Goal: Task Accomplishment & Management: Manage account settings

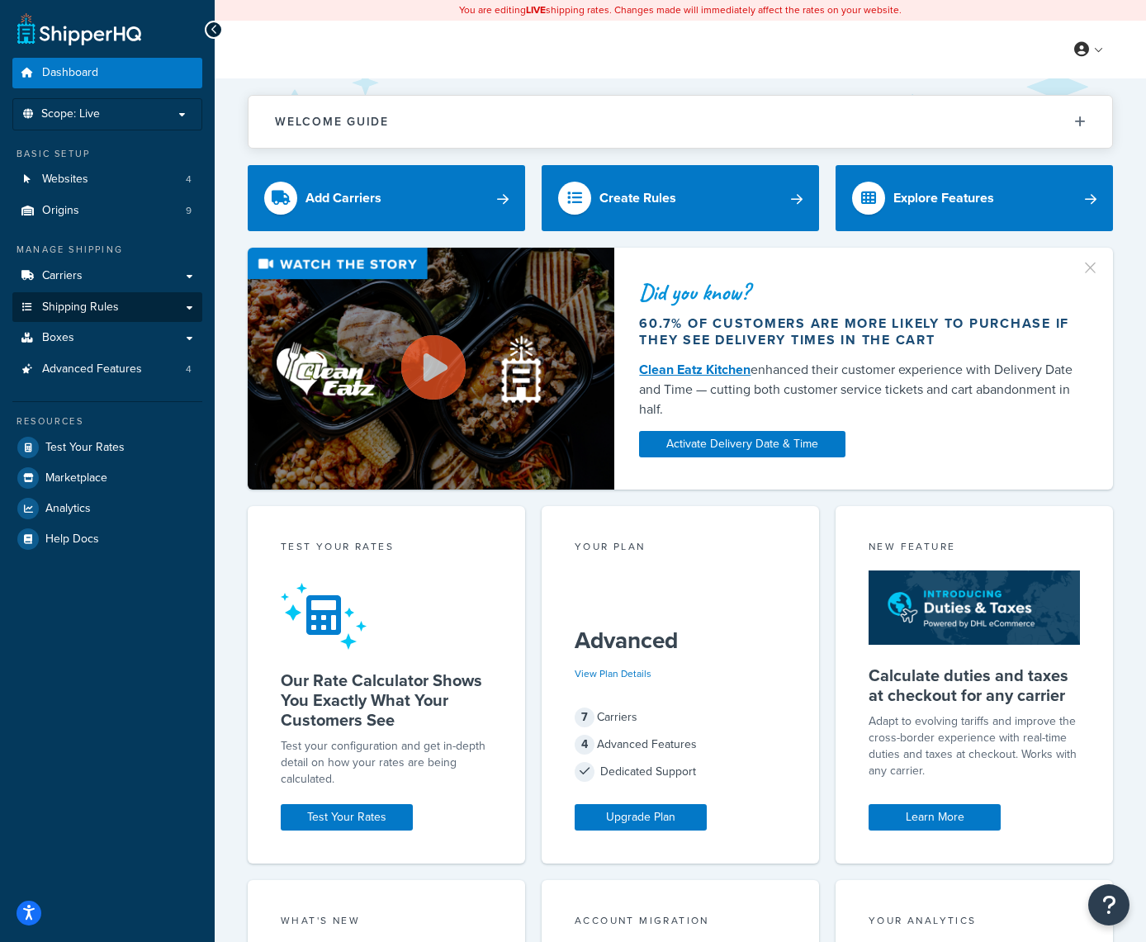
click at [175, 295] on link "Shipping Rules" at bounding box center [107, 307] width 190 height 31
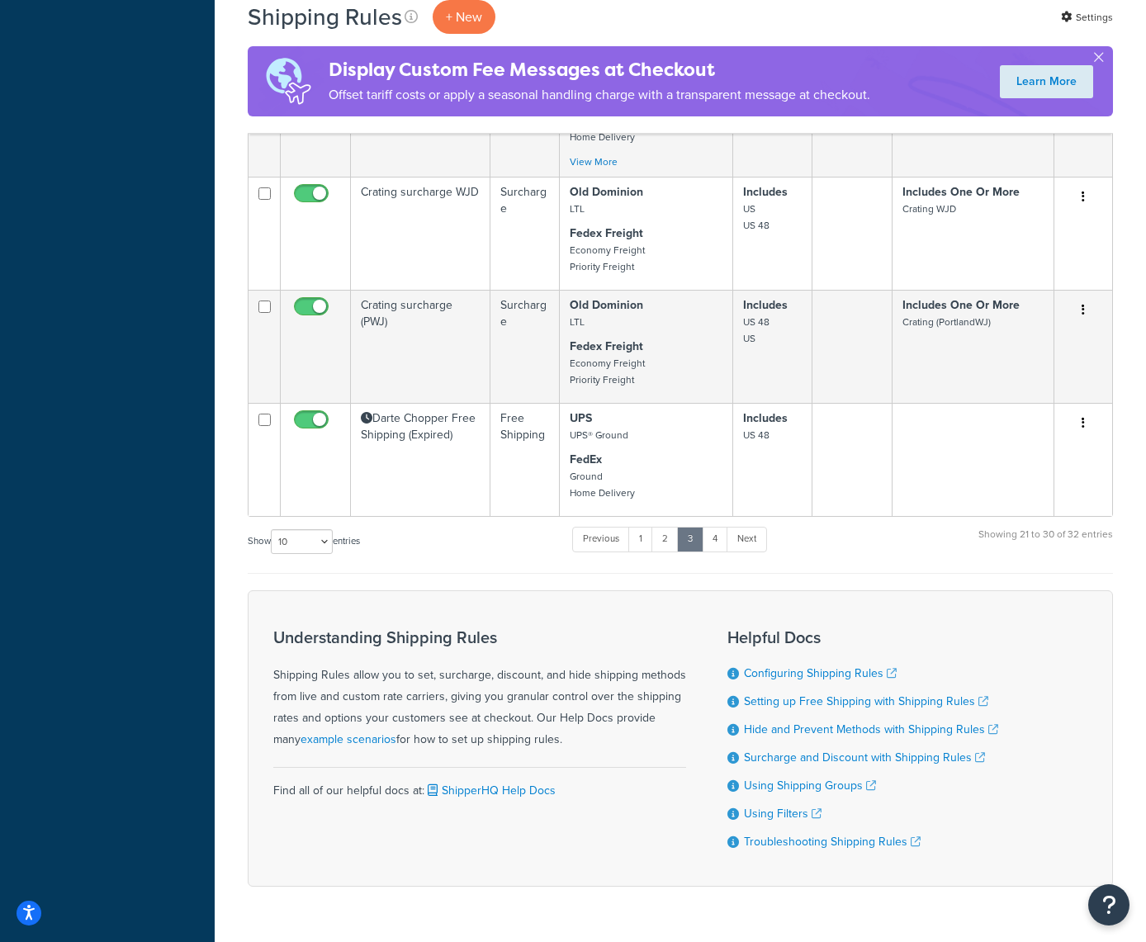
scroll to position [907, 0]
click at [642, 528] on link "1" at bounding box center [641, 540] width 25 height 25
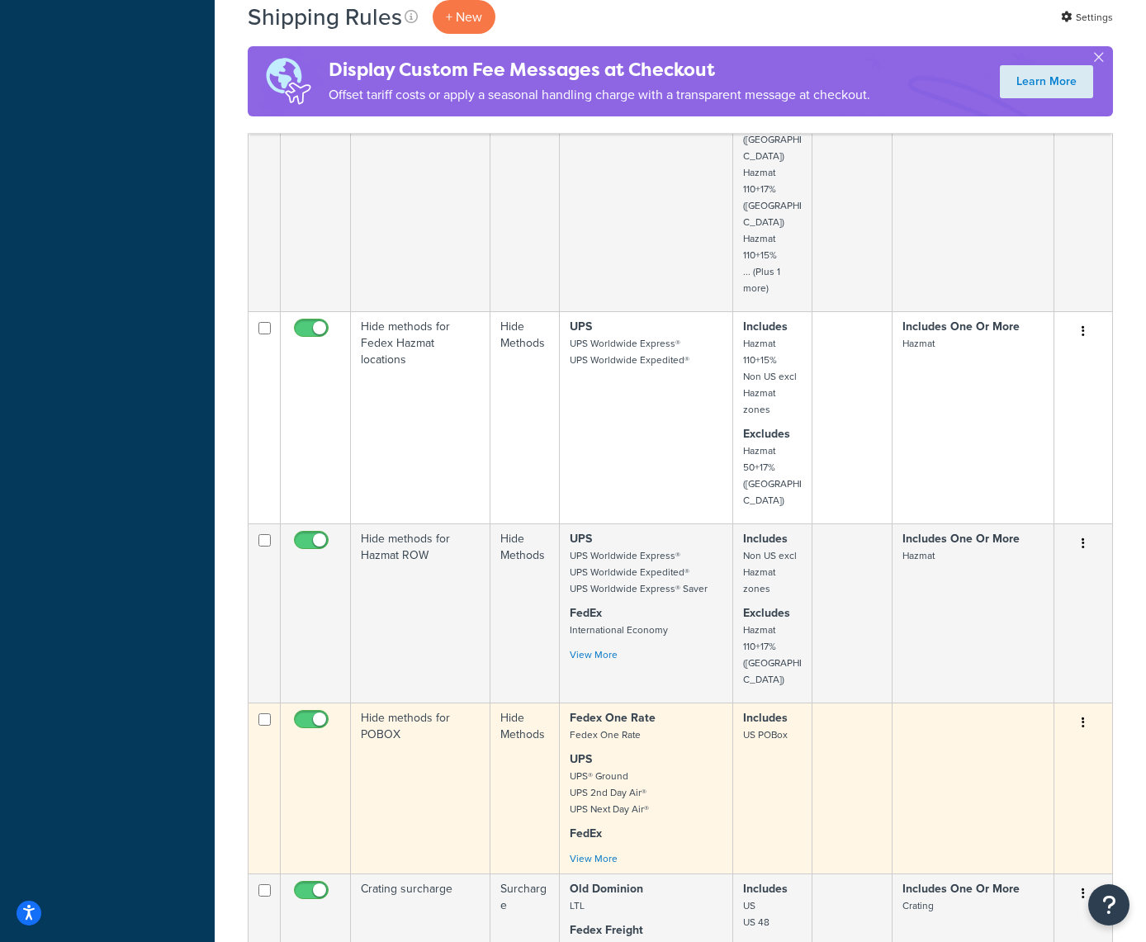
scroll to position [1298, 0]
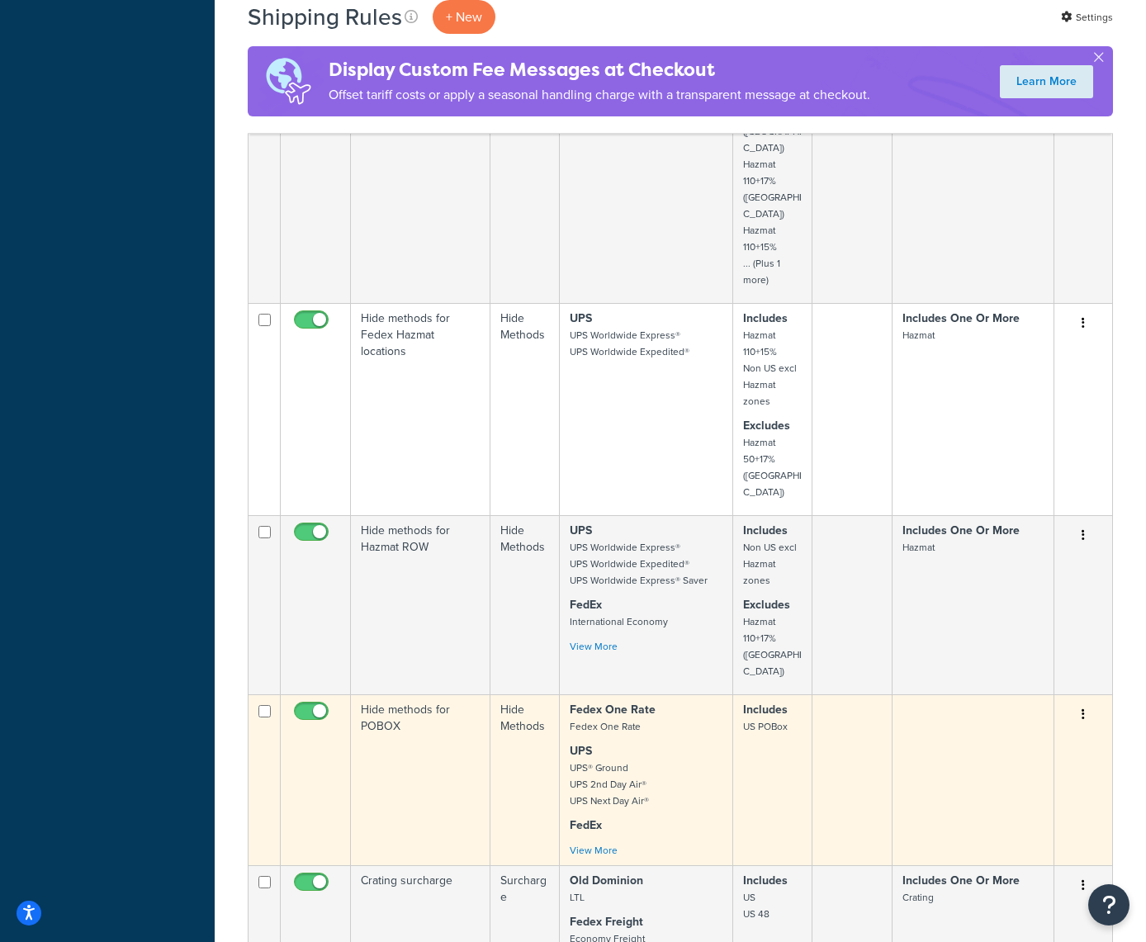
click at [1085, 702] on button "button" at bounding box center [1083, 715] width 23 height 26
click at [1009, 729] on link "Edit" at bounding box center [1029, 746] width 130 height 34
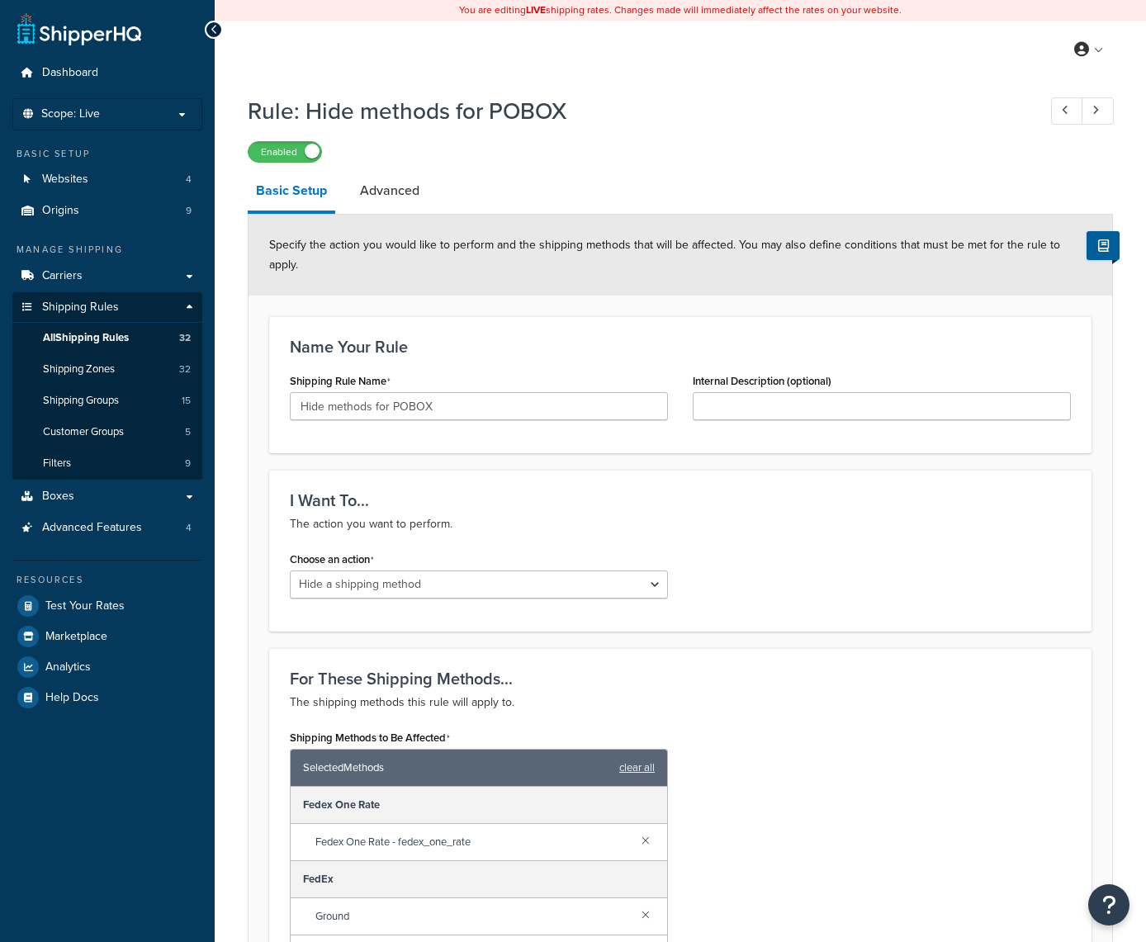
select select "HIDE"
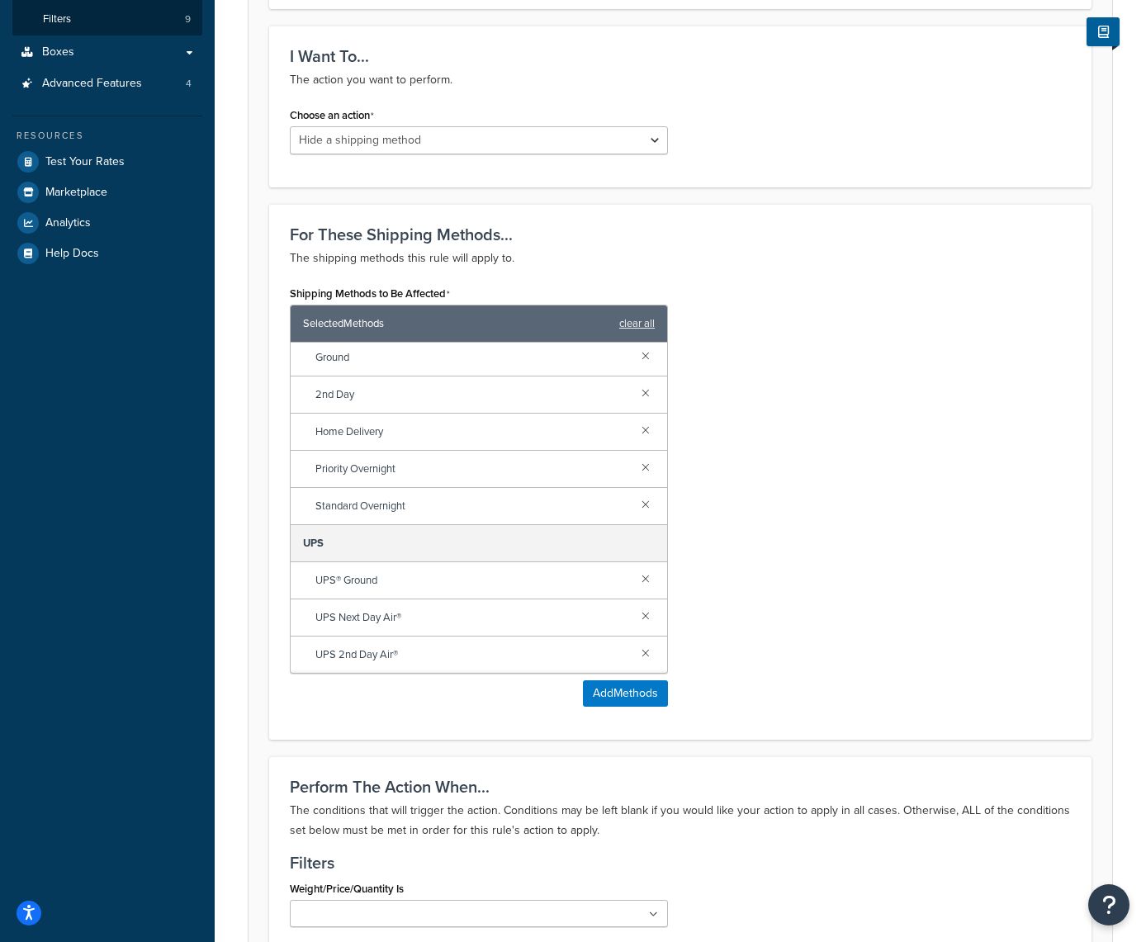
scroll to position [115, 0]
click at [620, 693] on button "Add Methods" at bounding box center [625, 694] width 85 height 26
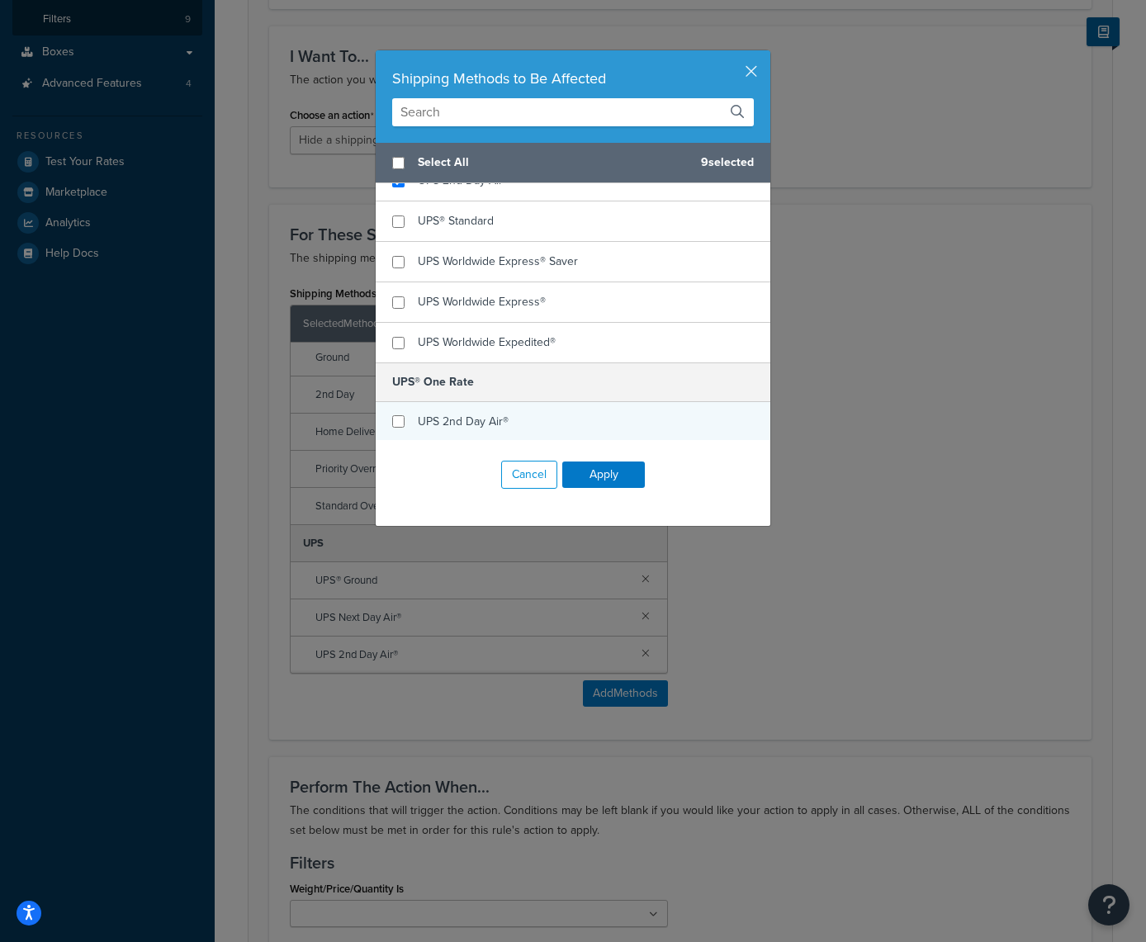
scroll to position [1061, 0]
click at [399, 422] on input "checkbox" at bounding box center [398, 422] width 12 height 12
checkbox input "true"
click at [615, 477] on button "Apply" at bounding box center [603, 475] width 83 height 26
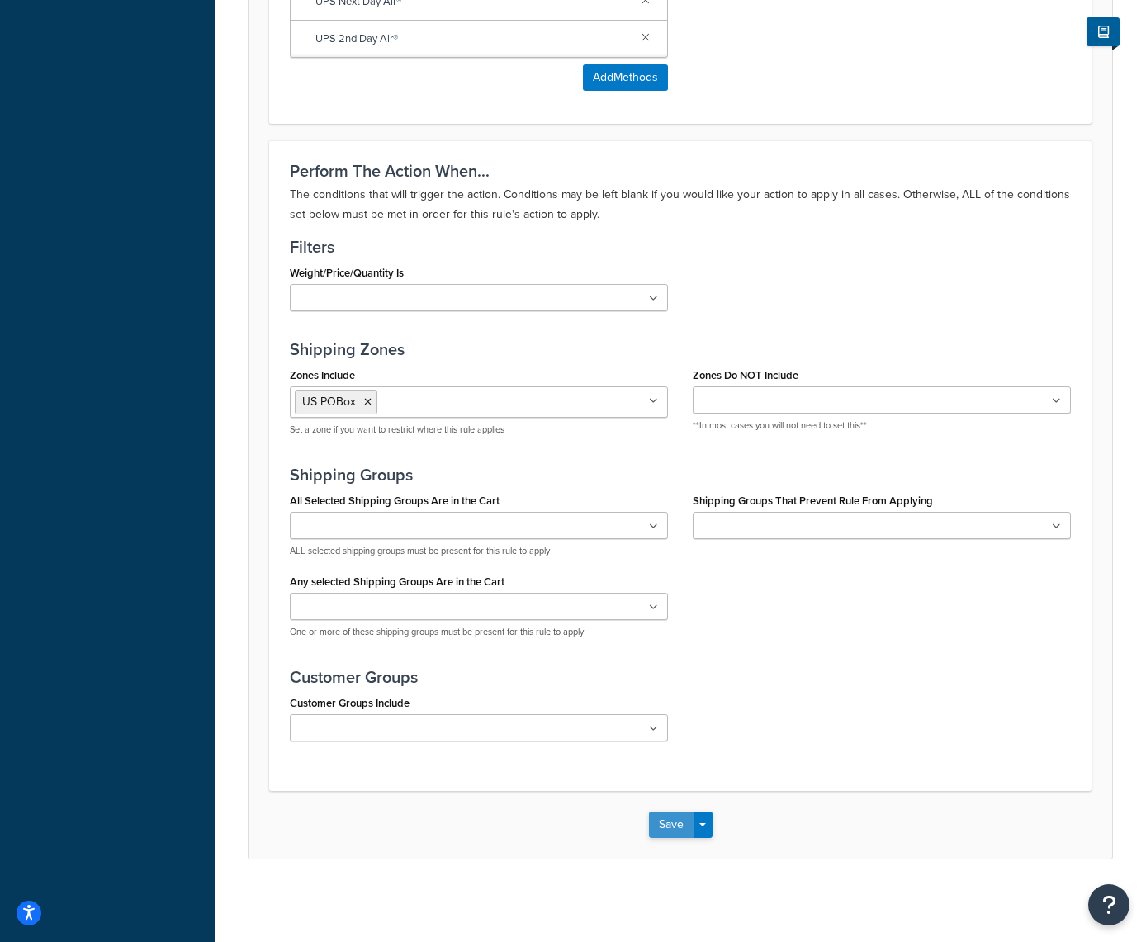
click at [672, 819] on button "Save" at bounding box center [671, 825] width 45 height 26
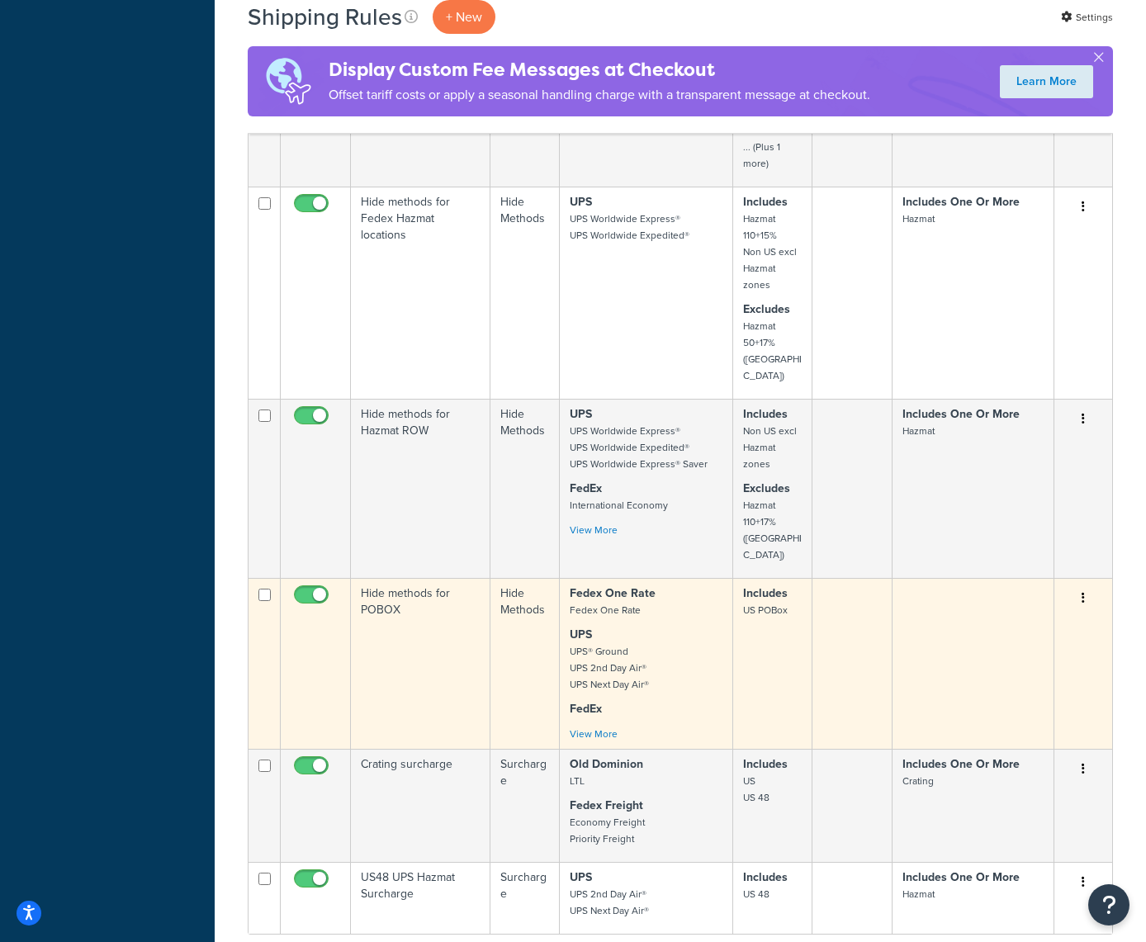
scroll to position [1504, 0]
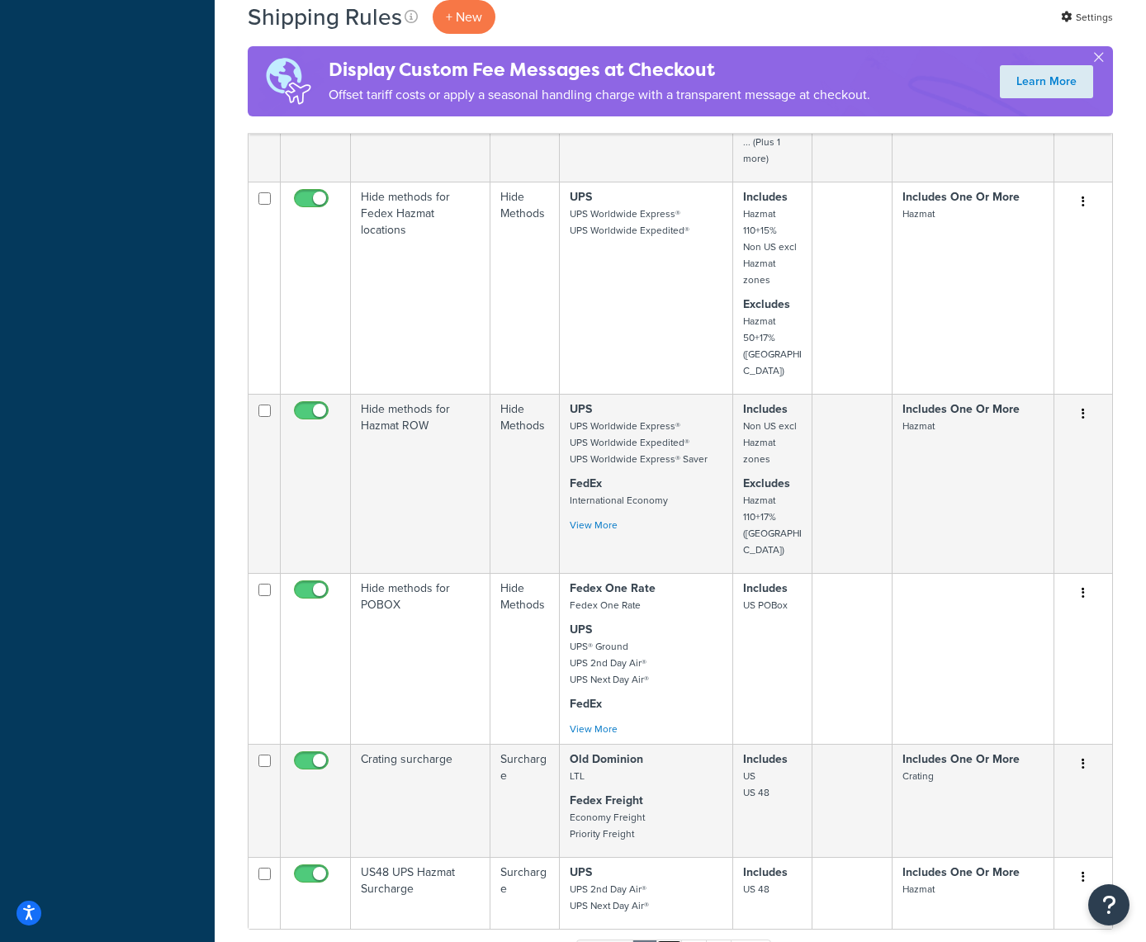
click at [668, 940] on link "2" at bounding box center [669, 952] width 27 height 25
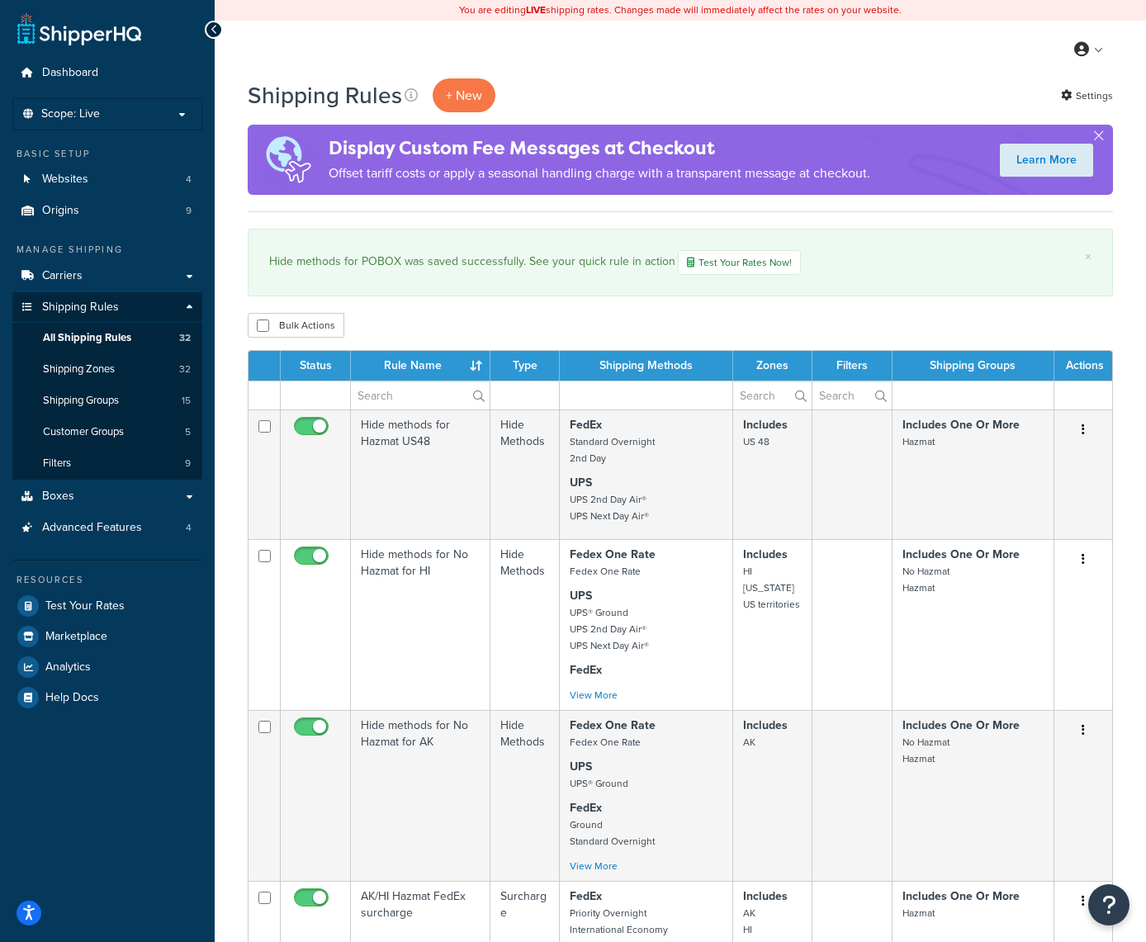
scroll to position [0, 0]
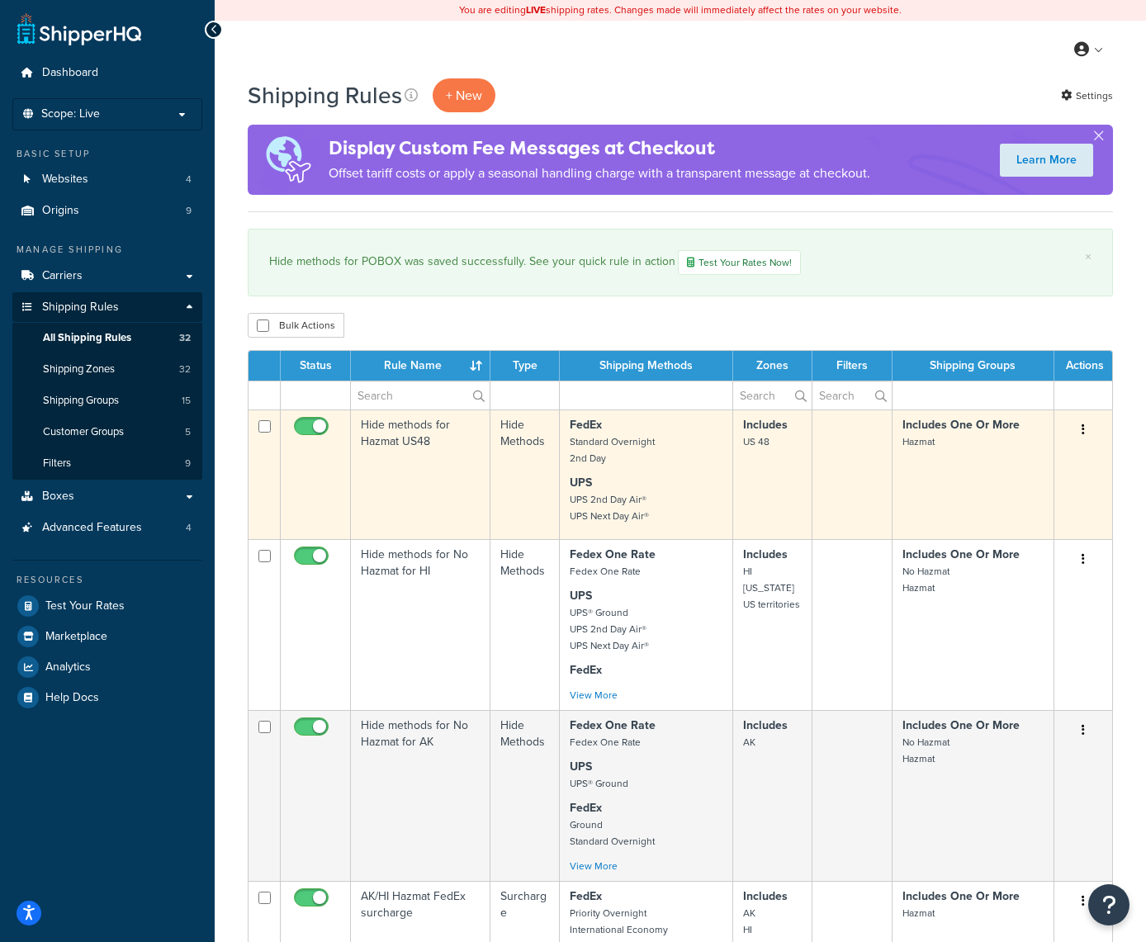
click at [1084, 431] on icon "button" at bounding box center [1083, 430] width 3 height 12
click at [1032, 458] on link "Edit" at bounding box center [1029, 461] width 130 height 34
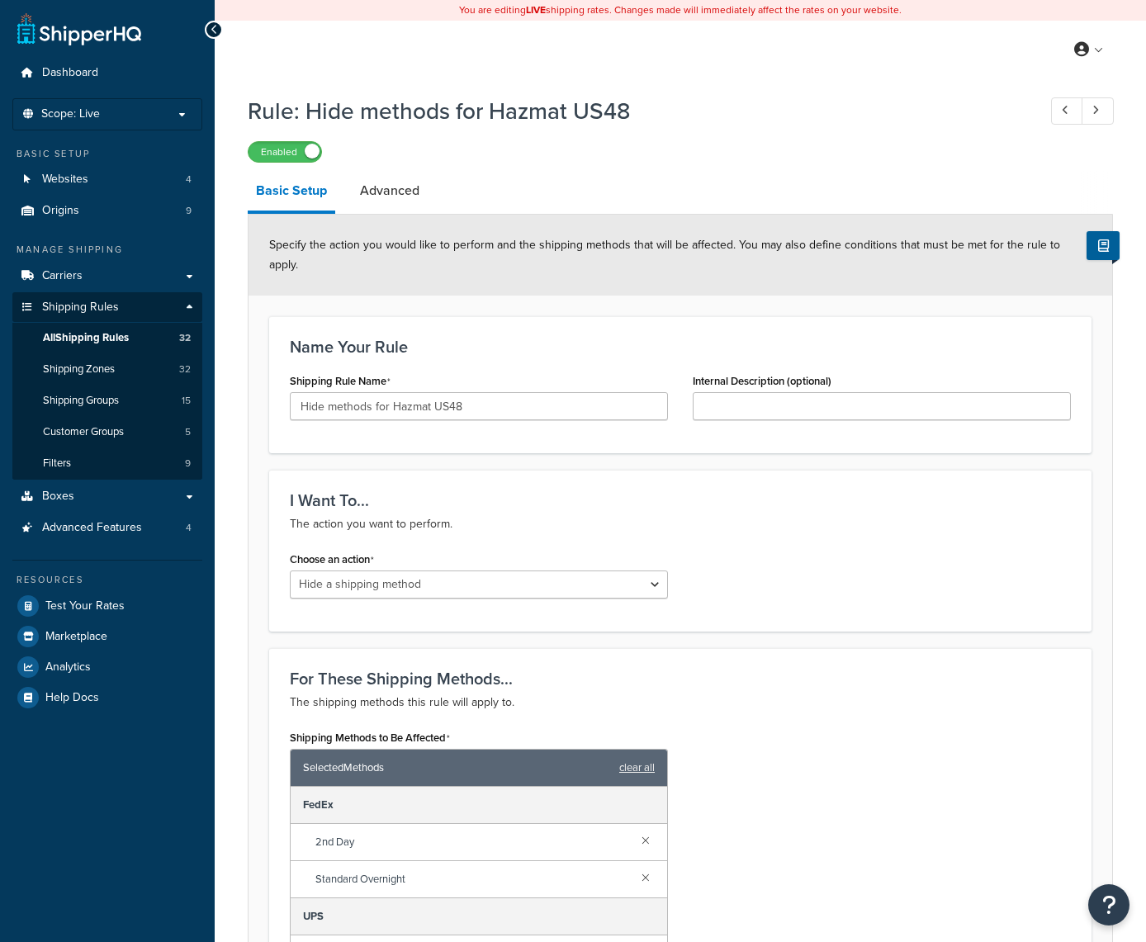
select select "HIDE"
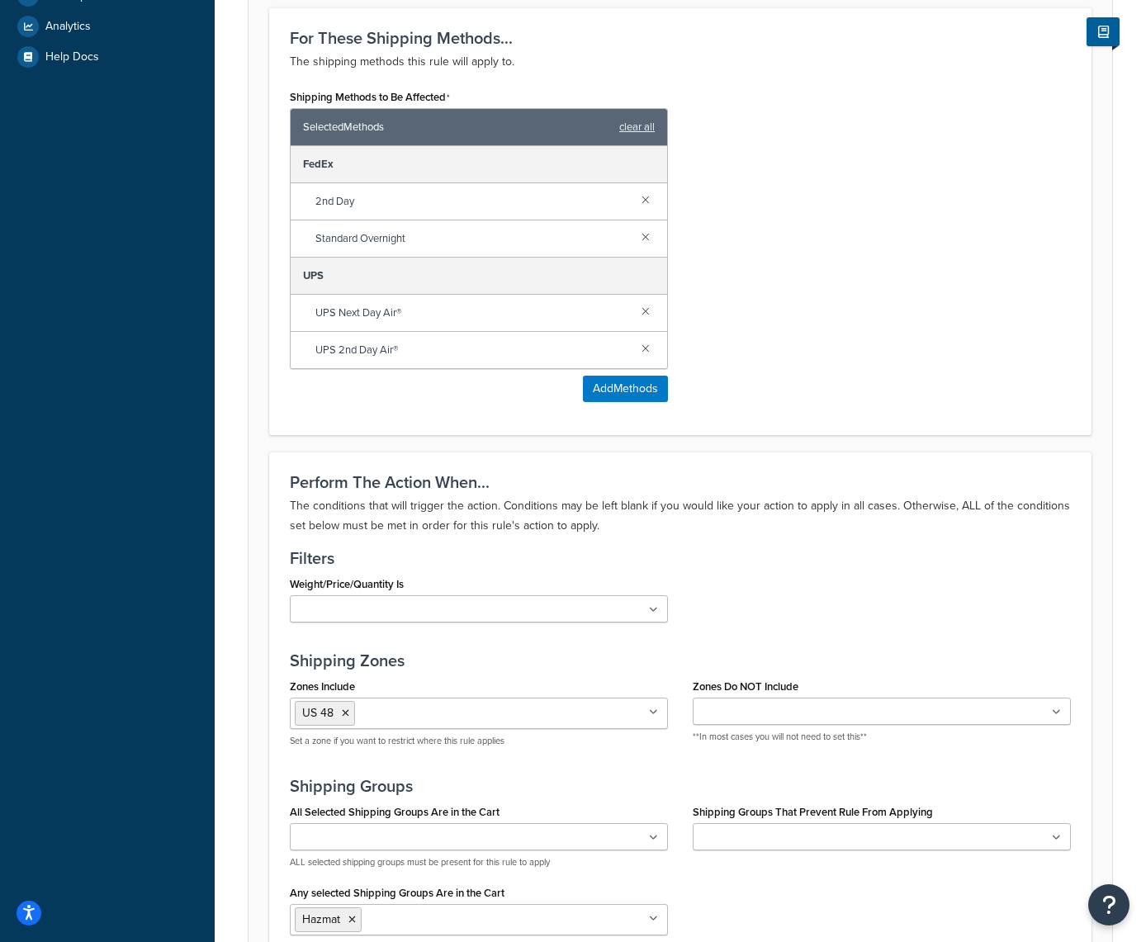
scroll to position [611, 0]
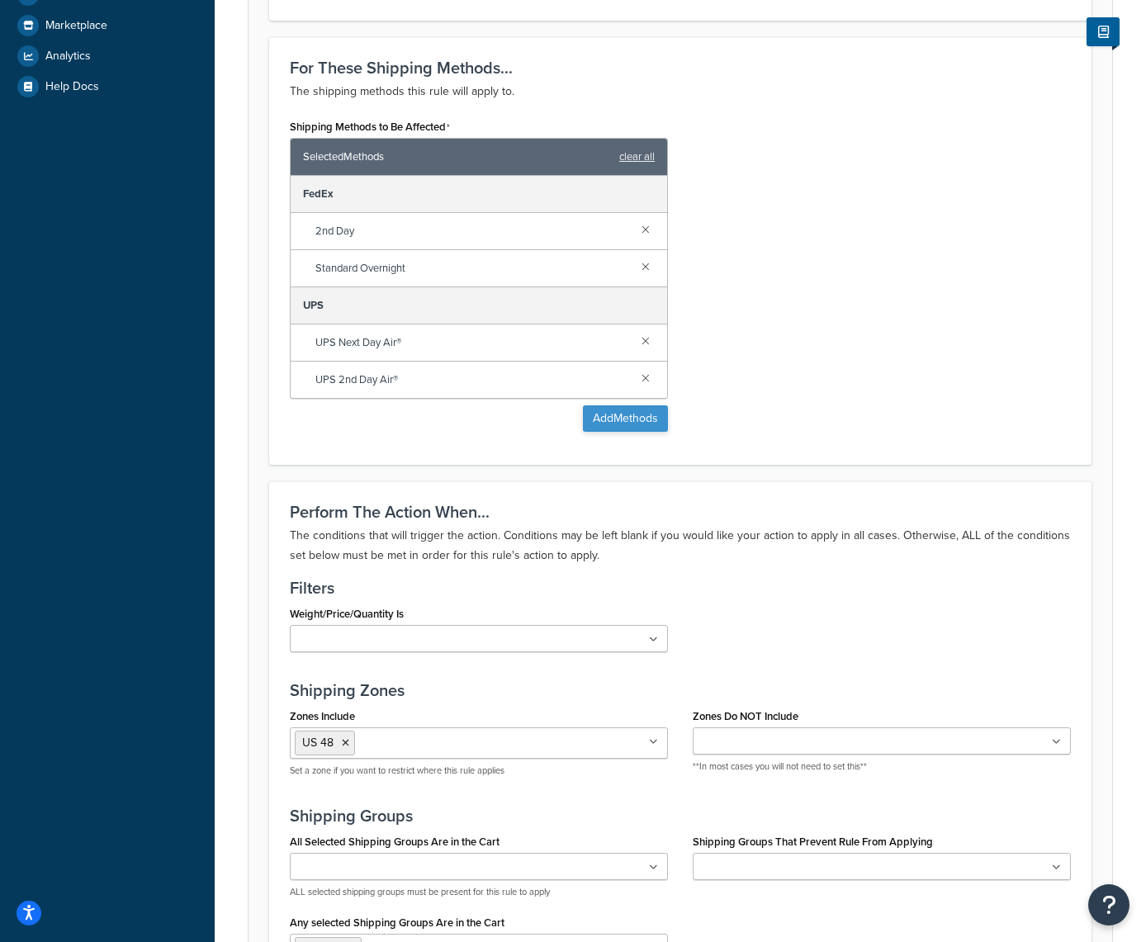
click at [617, 411] on button "Add Methods" at bounding box center [625, 419] width 85 height 26
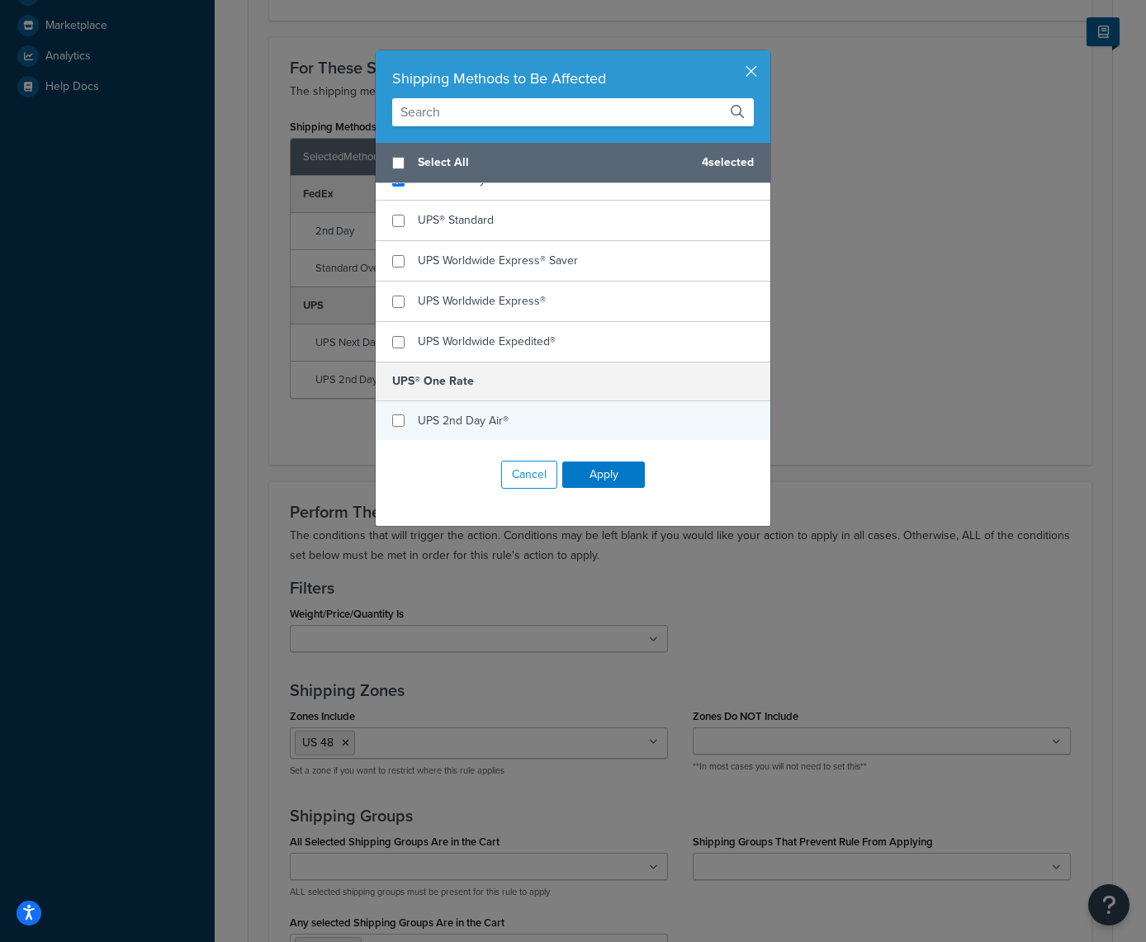
scroll to position [1061, 0]
click at [398, 424] on input "checkbox" at bounding box center [398, 422] width 12 height 12
checkbox input "true"
click at [601, 475] on button "Apply" at bounding box center [603, 475] width 83 height 26
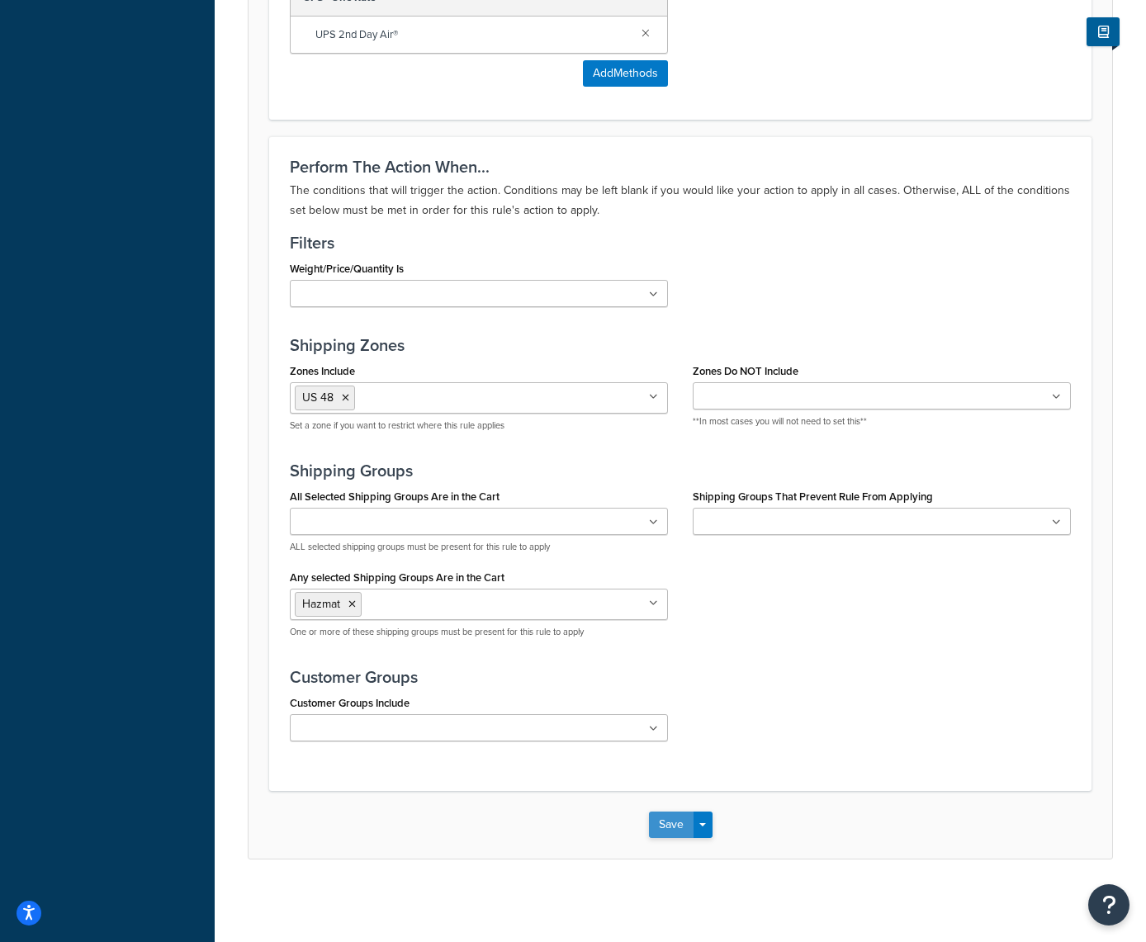
scroll to position [1031, 0]
click at [662, 833] on button "Save" at bounding box center [671, 825] width 45 height 26
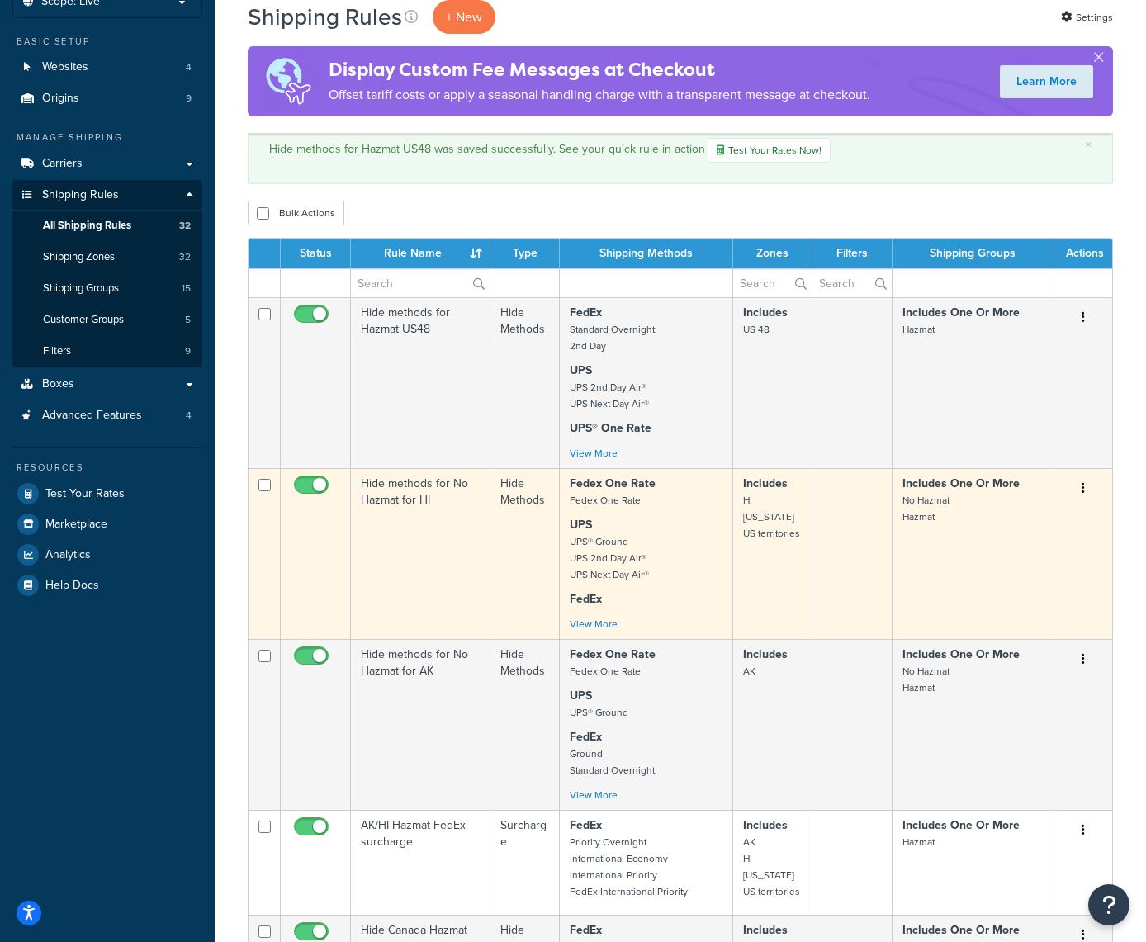
scroll to position [113, 0]
click at [1080, 488] on button "button" at bounding box center [1083, 488] width 23 height 26
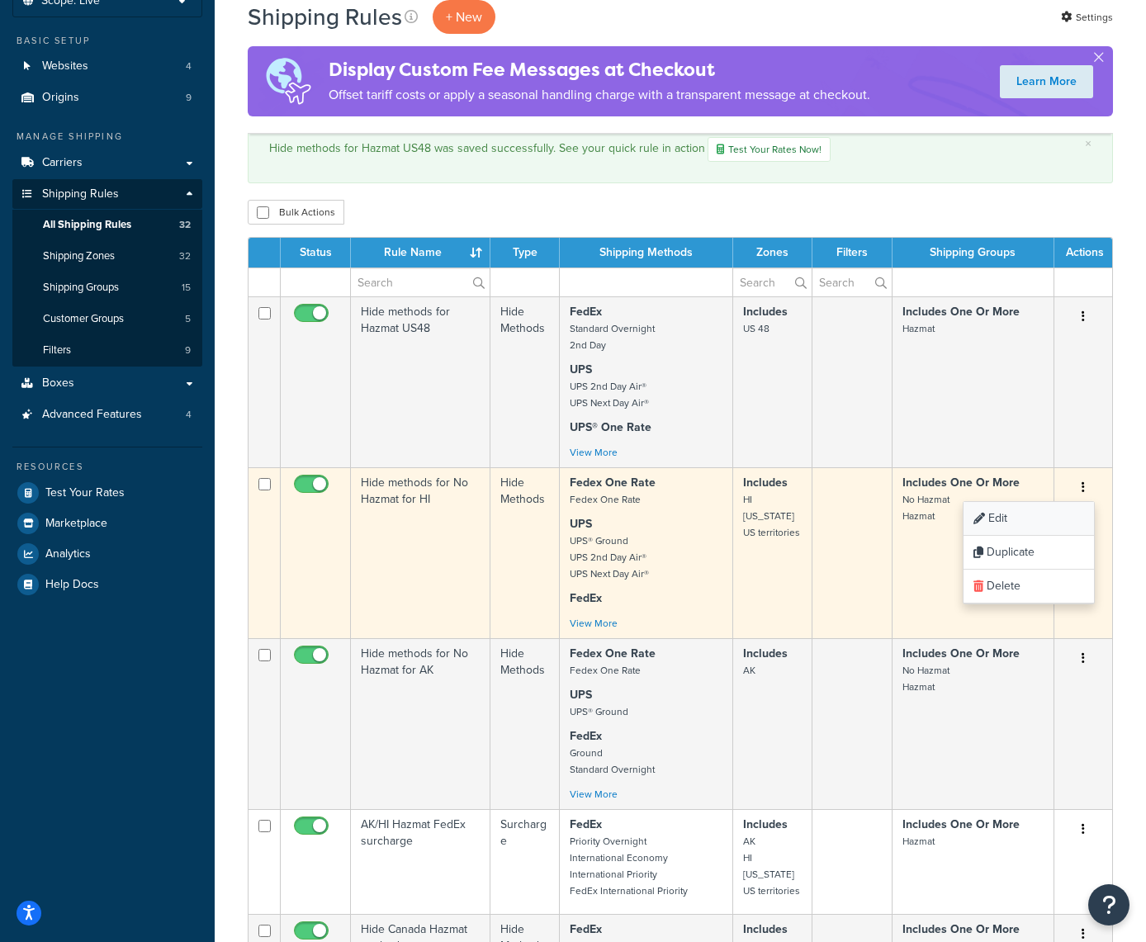
click at [1013, 513] on link "Edit" at bounding box center [1029, 519] width 130 height 34
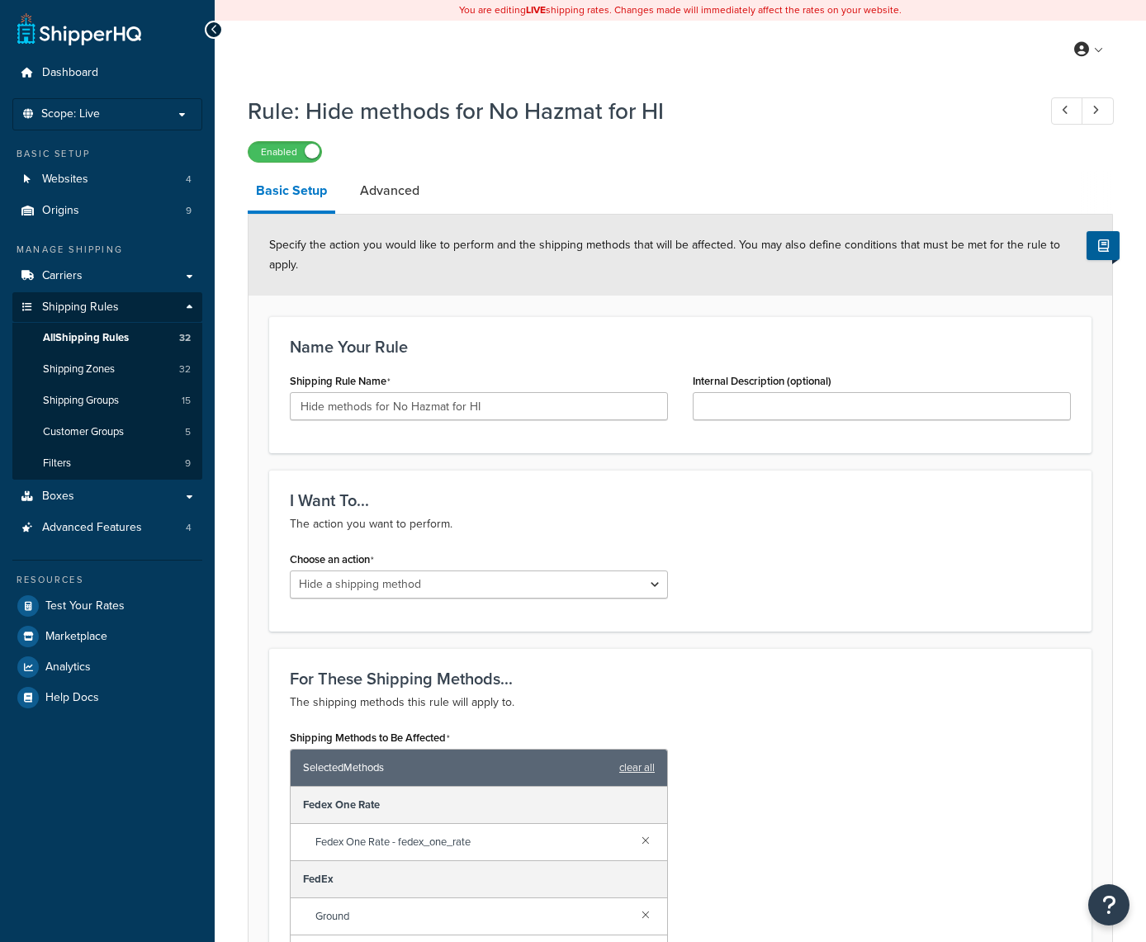
select select "HIDE"
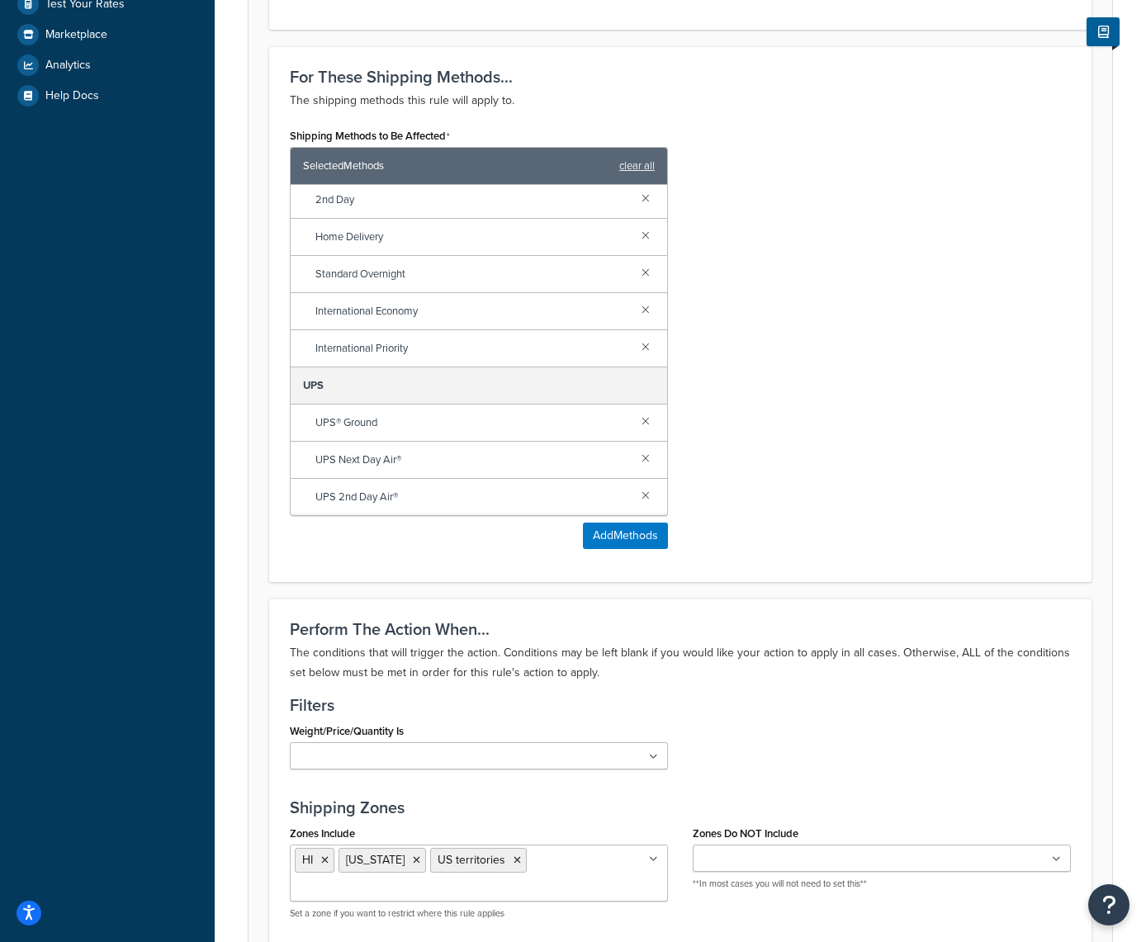
scroll to position [617, 0]
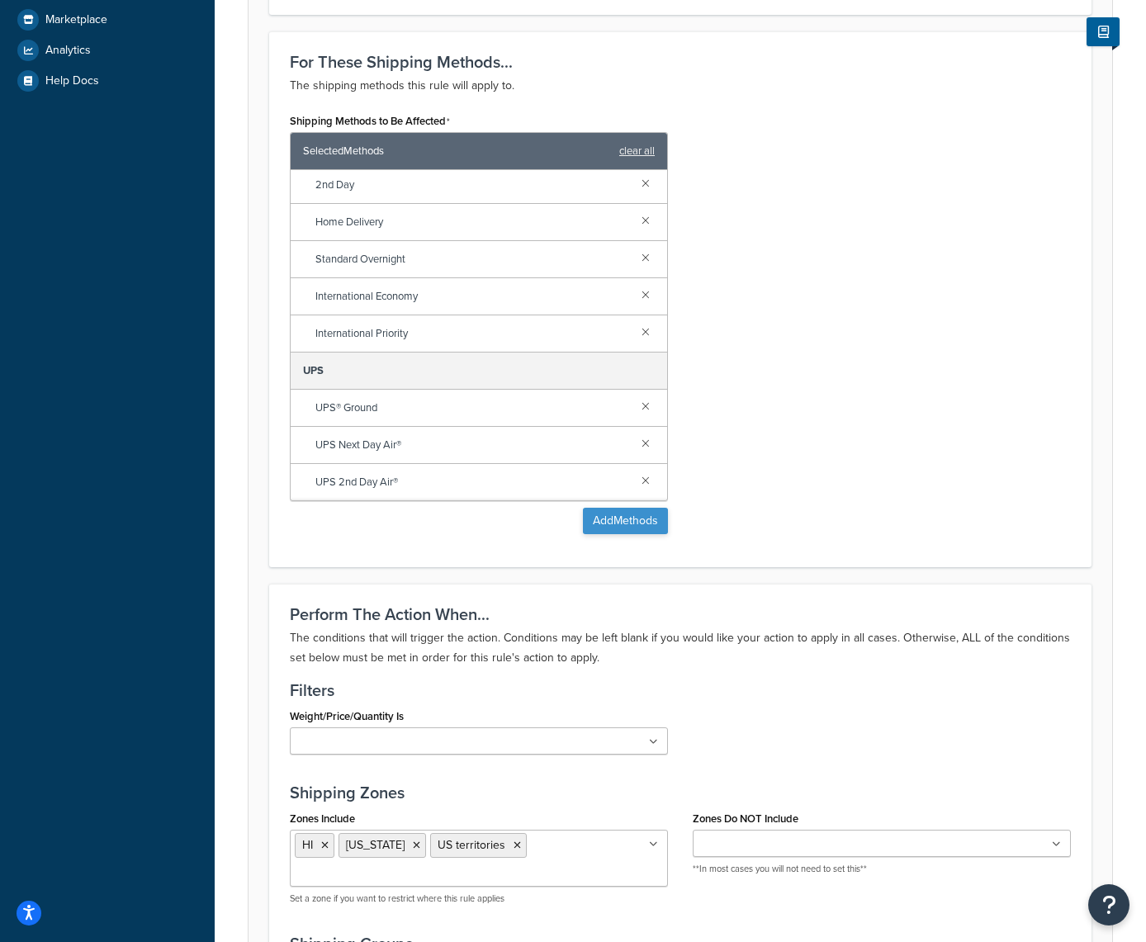
click at [626, 516] on button "Add Methods" at bounding box center [625, 521] width 85 height 26
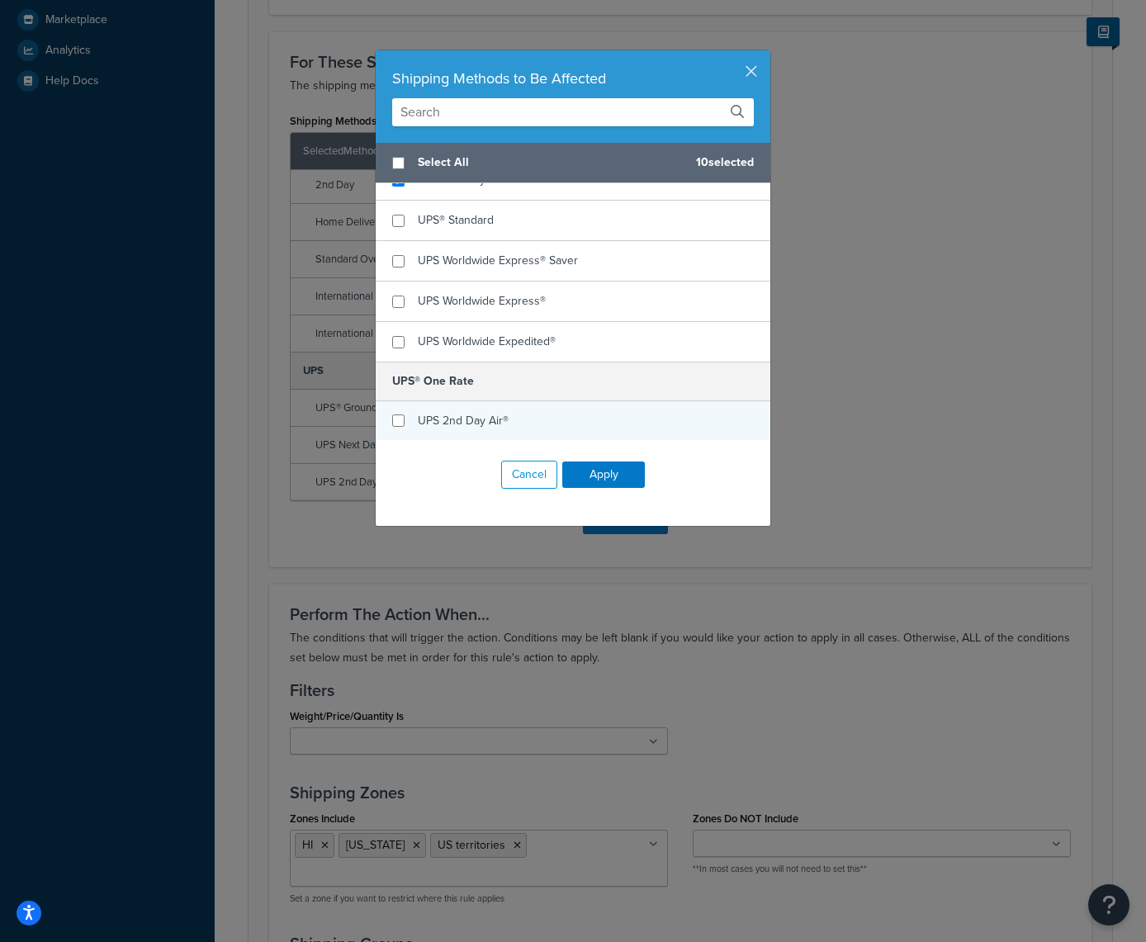
scroll to position [1061, 0]
click at [397, 417] on input "checkbox" at bounding box center [398, 422] width 12 height 12
checkbox input "true"
click at [586, 471] on button "Apply" at bounding box center [603, 475] width 83 height 26
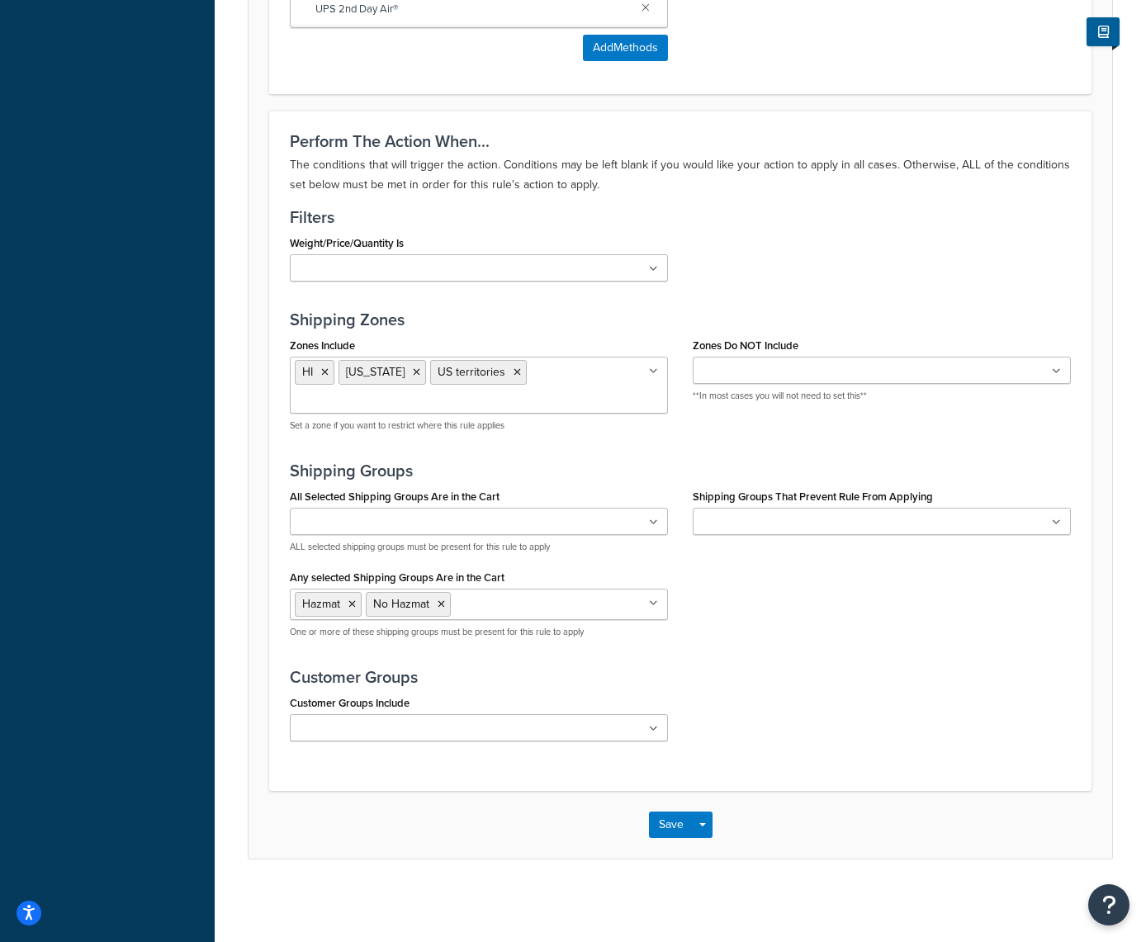
scroll to position [1090, 0]
click at [668, 839] on div "Save Save Dropdown Save and Edit Save and Duplicate Save and Create New" at bounding box center [681, 825] width 864 height 68
click at [667, 829] on button "Save" at bounding box center [671, 825] width 45 height 26
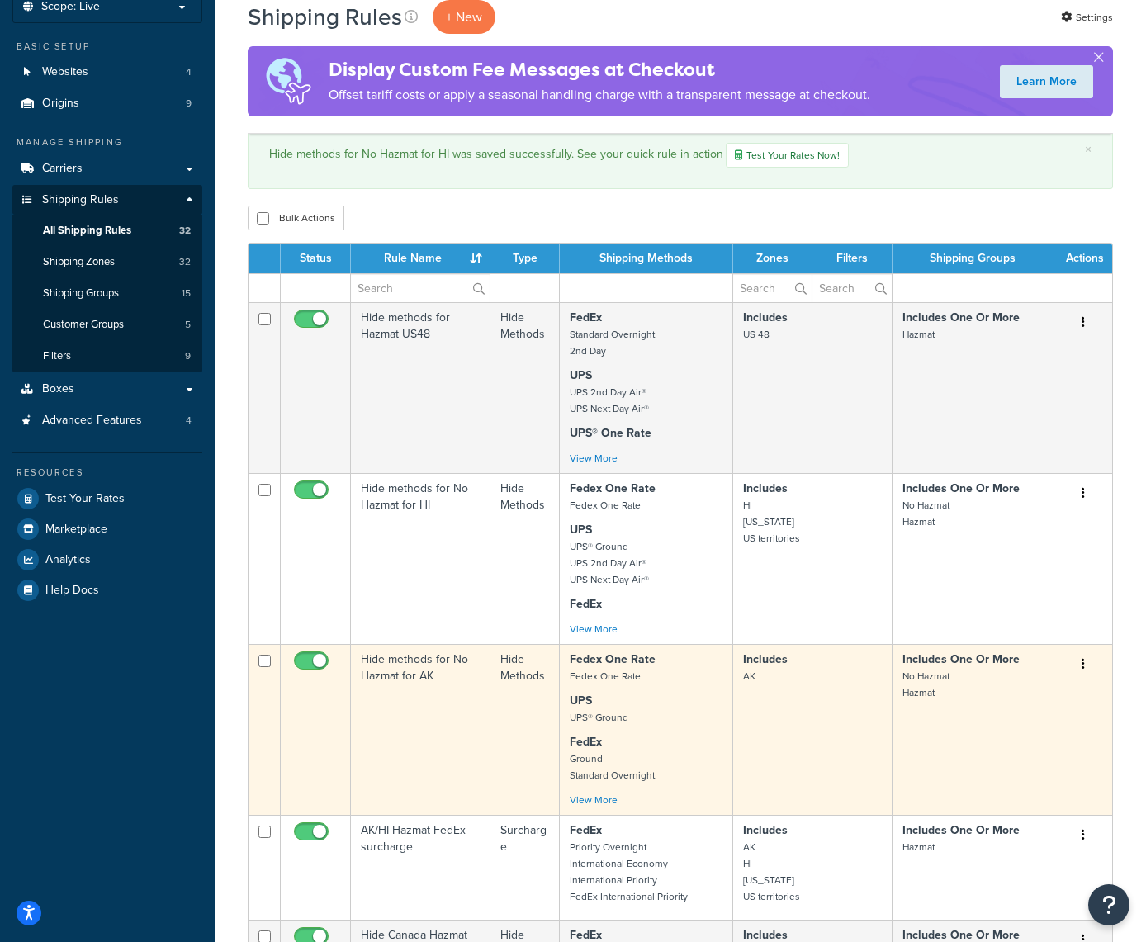
scroll to position [112, 0]
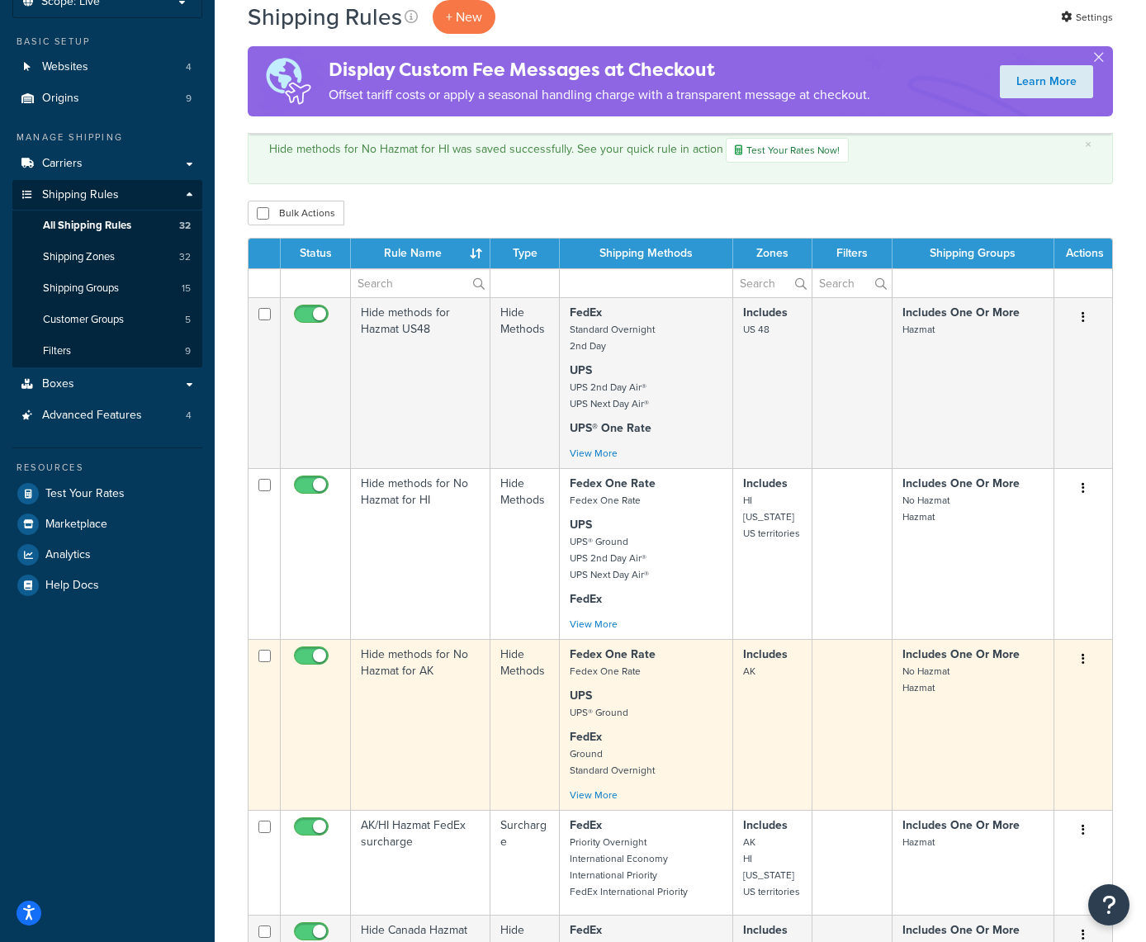
click at [1080, 659] on button "button" at bounding box center [1083, 660] width 23 height 26
click at [1013, 690] on link "Edit" at bounding box center [1029, 691] width 130 height 34
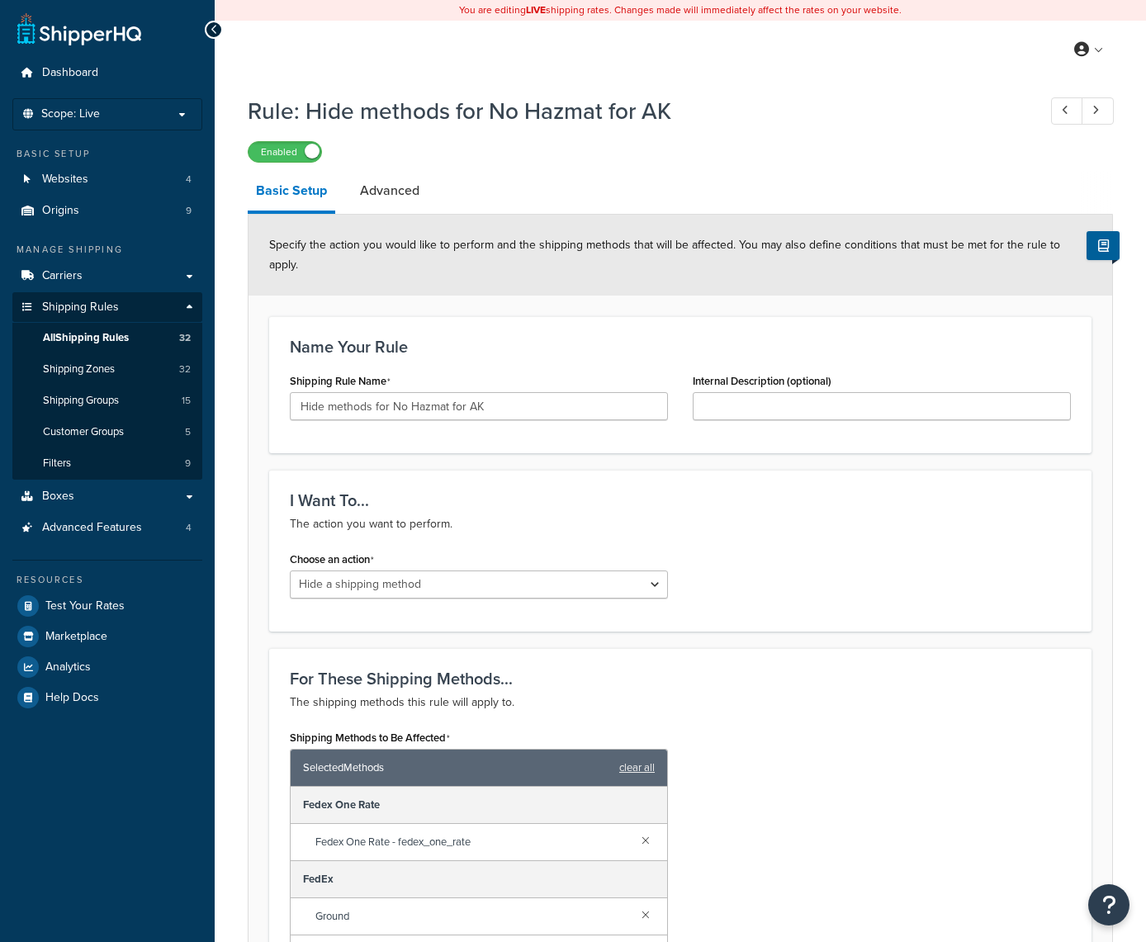
select select "HIDE"
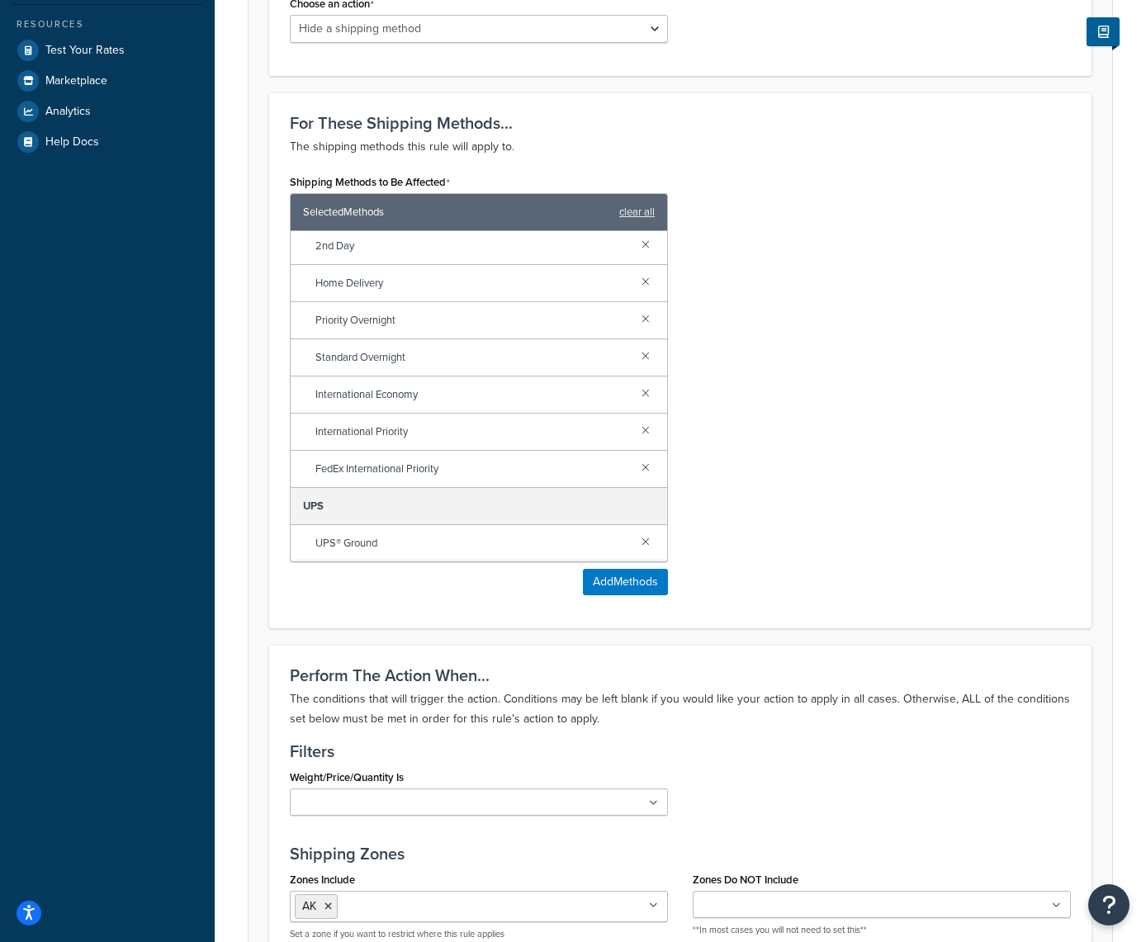
scroll to position [152, 0]
click at [592, 579] on button "Add Methods" at bounding box center [625, 582] width 85 height 26
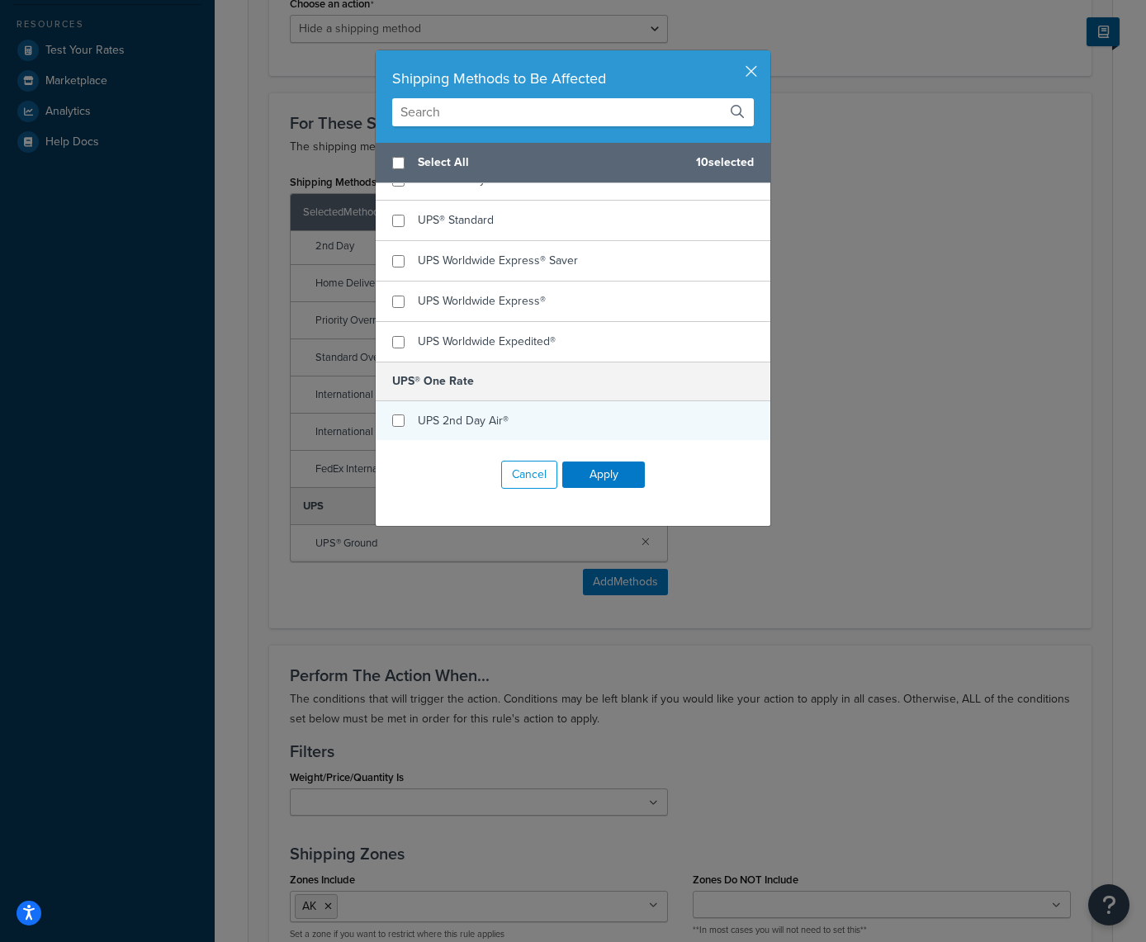
scroll to position [1061, 0]
click at [396, 418] on input "checkbox" at bounding box center [398, 422] width 12 height 12
checkbox input "true"
click at [607, 467] on button "Apply" at bounding box center [603, 475] width 83 height 26
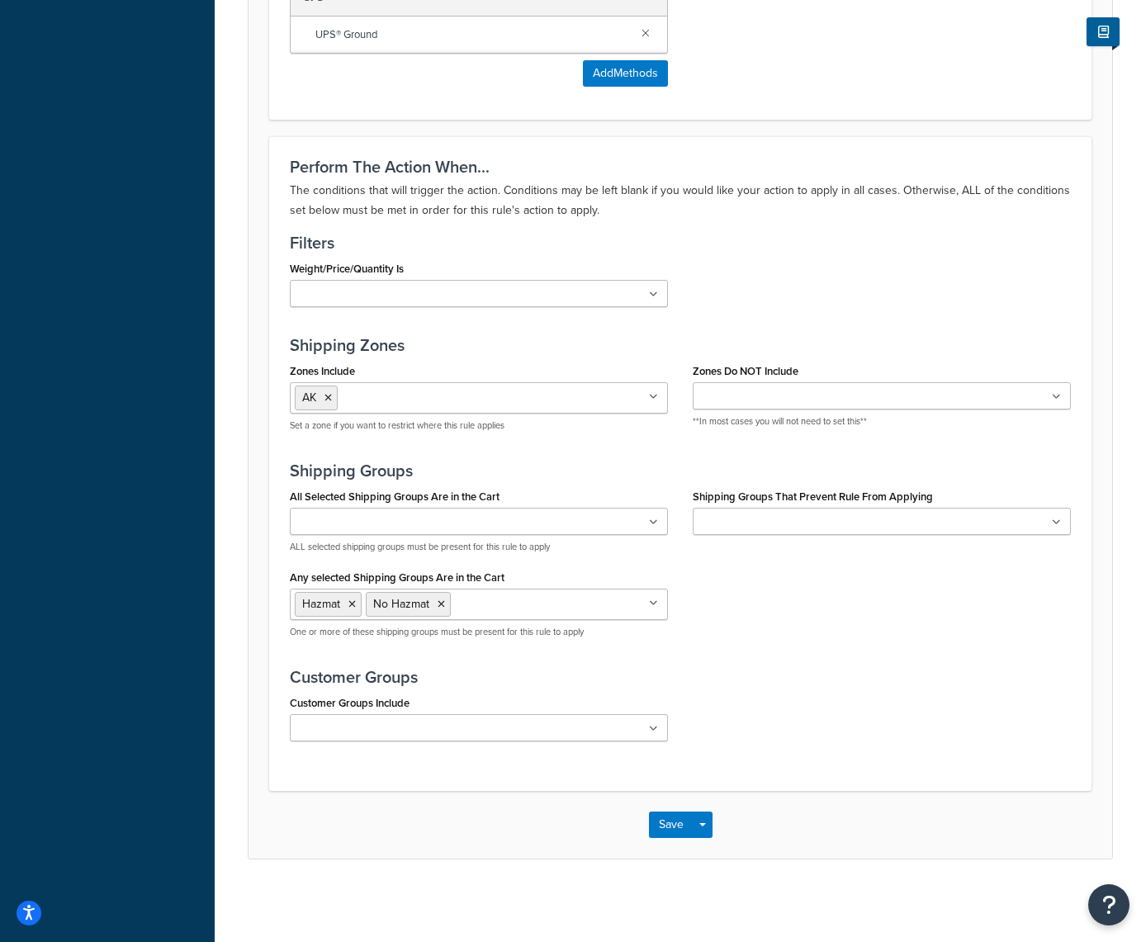
scroll to position [1065, 0]
click at [676, 819] on button "Save" at bounding box center [671, 825] width 45 height 26
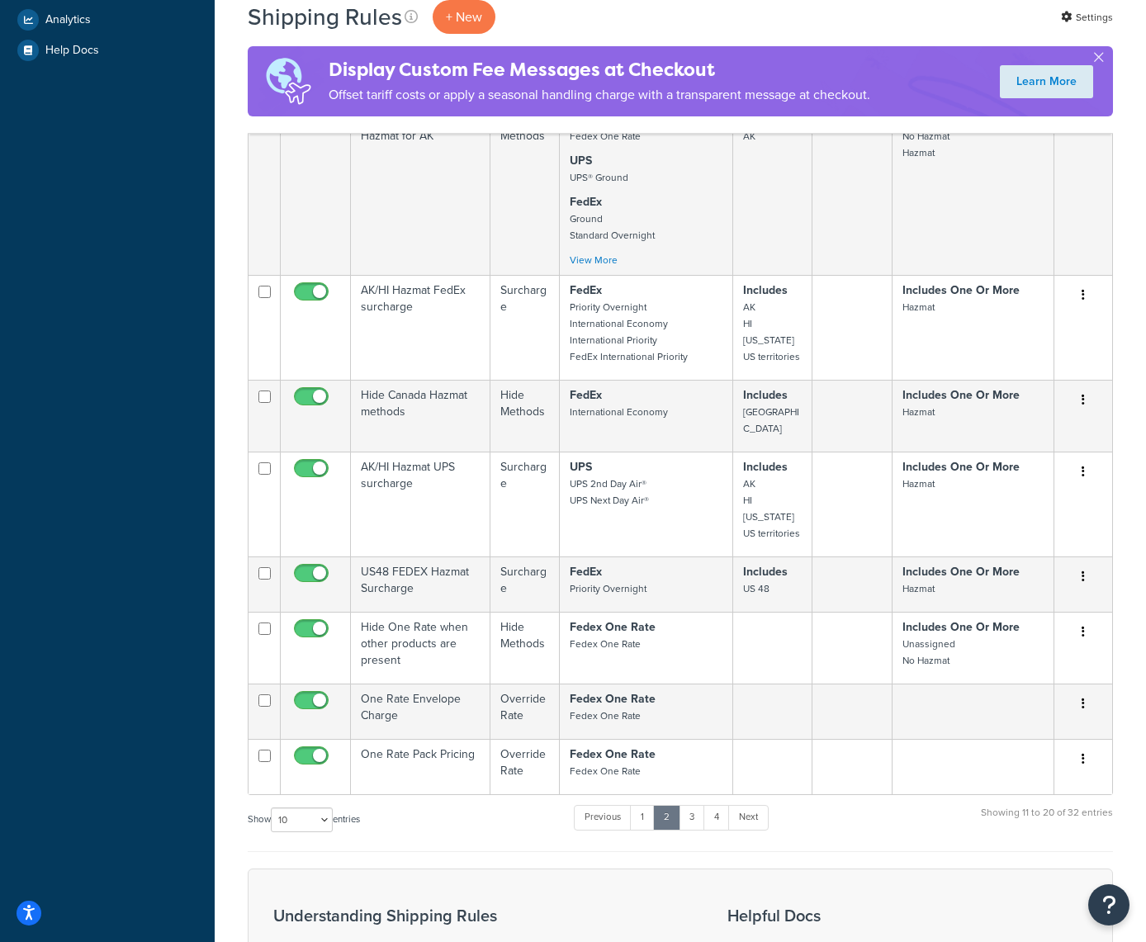
scroll to position [650, 0]
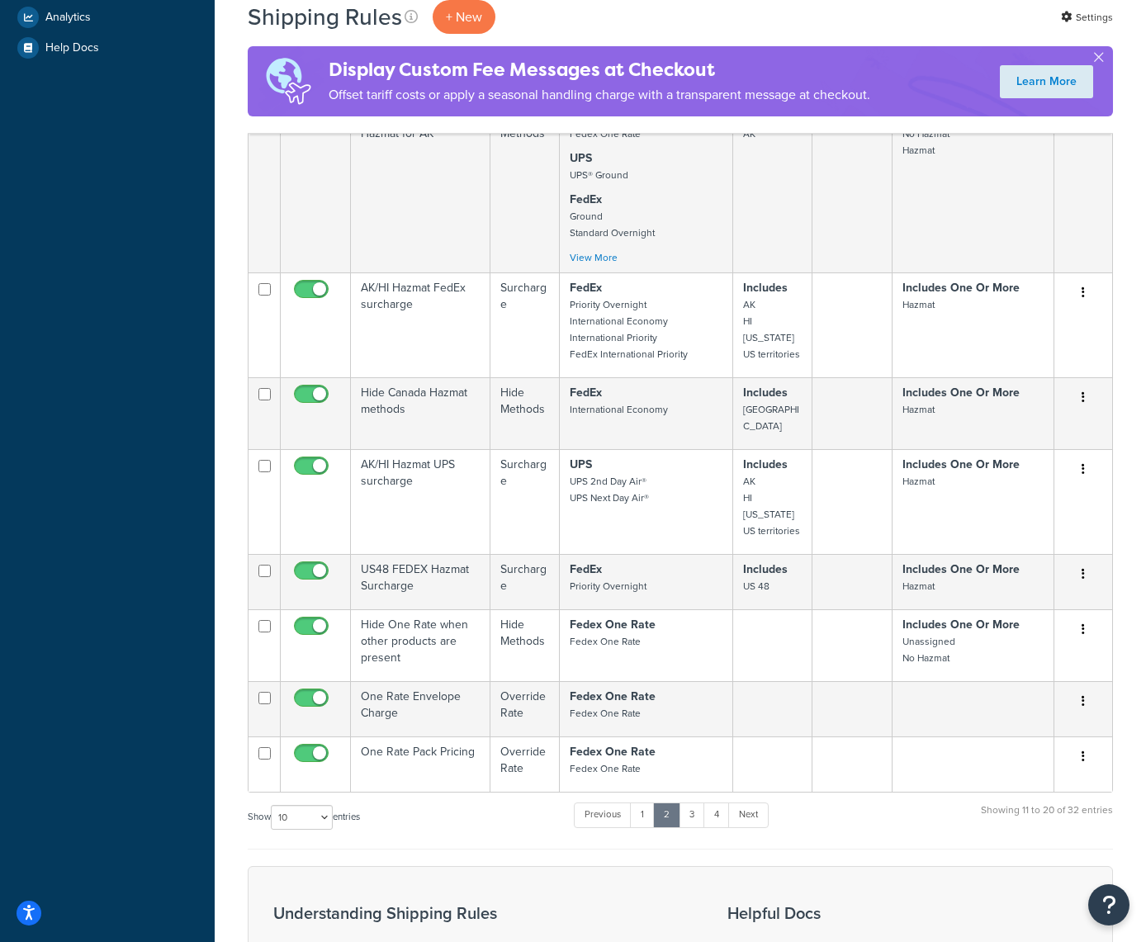
click at [1084, 624] on icon "button" at bounding box center [1083, 630] width 3 height 12
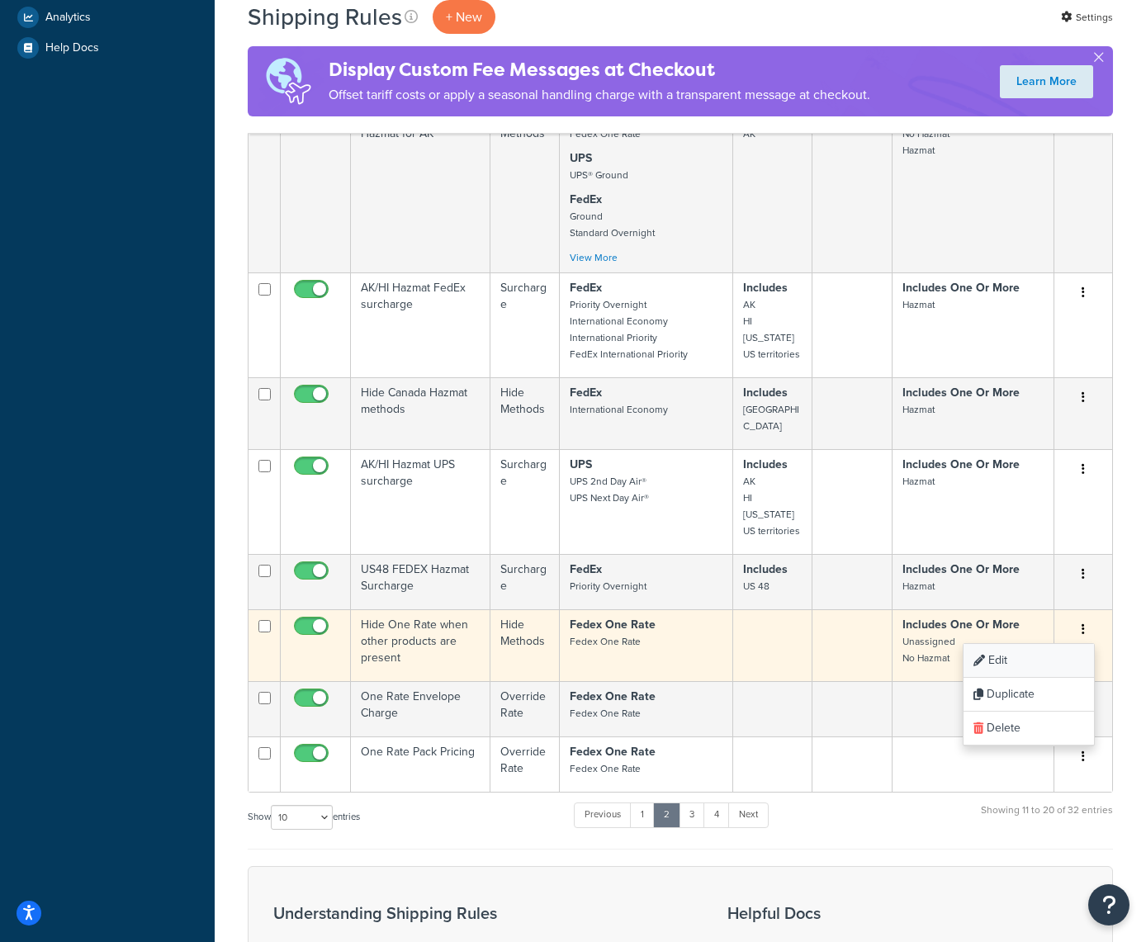
click at [998, 644] on link "Edit" at bounding box center [1029, 661] width 130 height 34
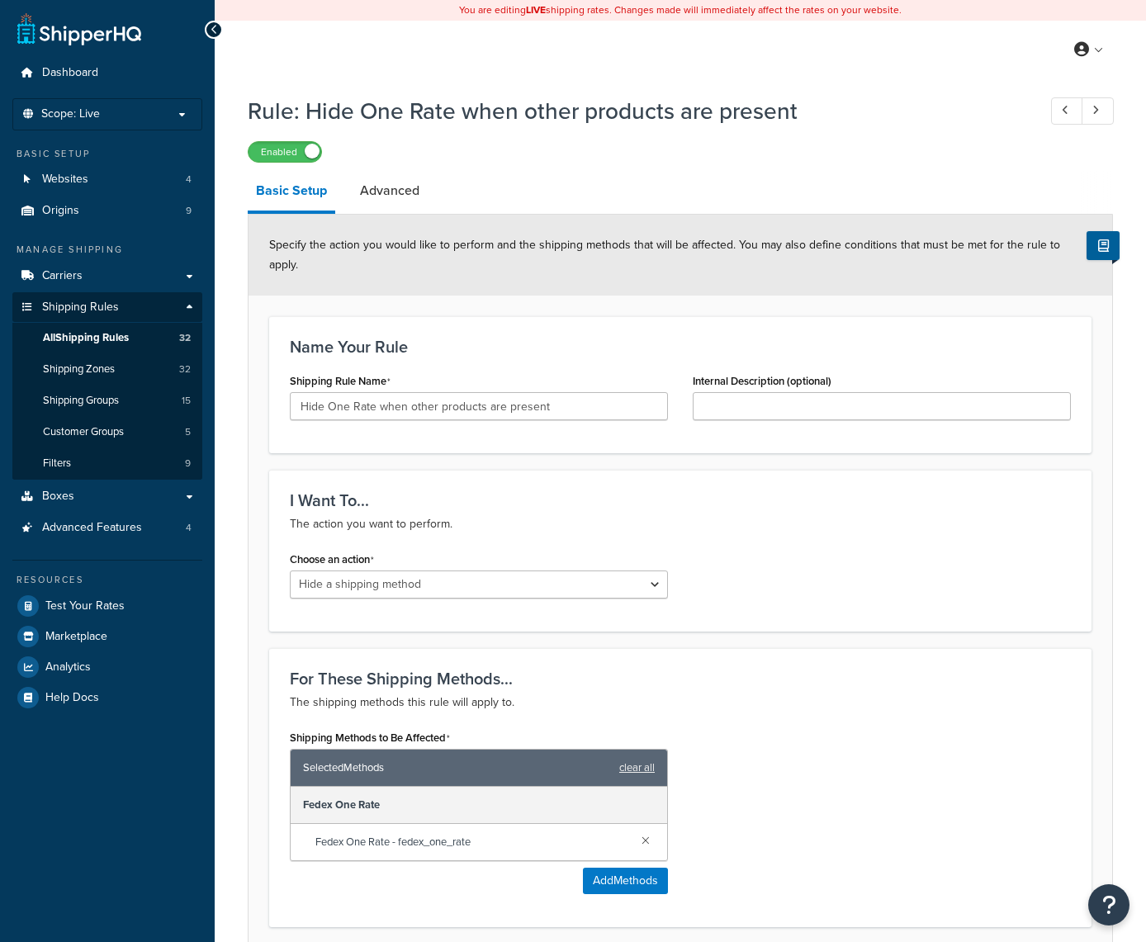
select select "HIDE"
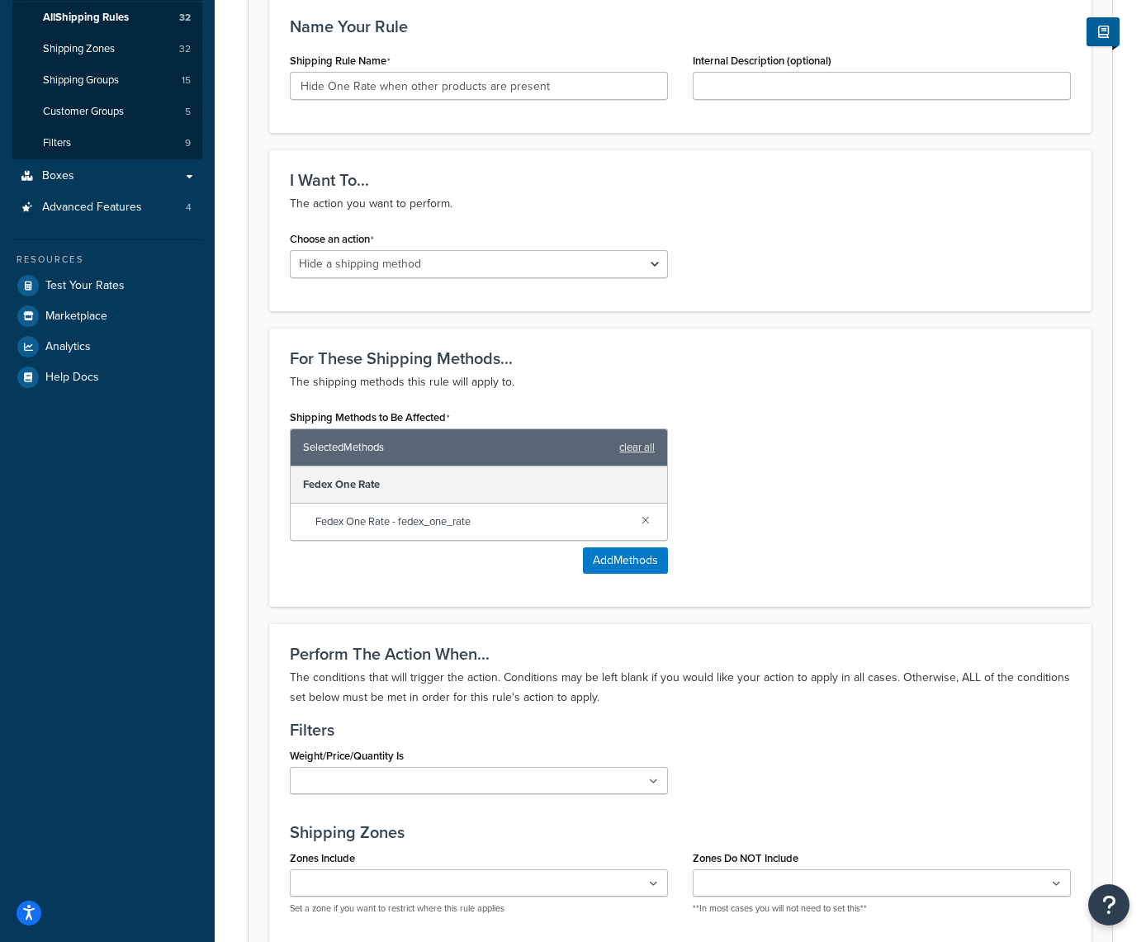
scroll to position [335, 0]
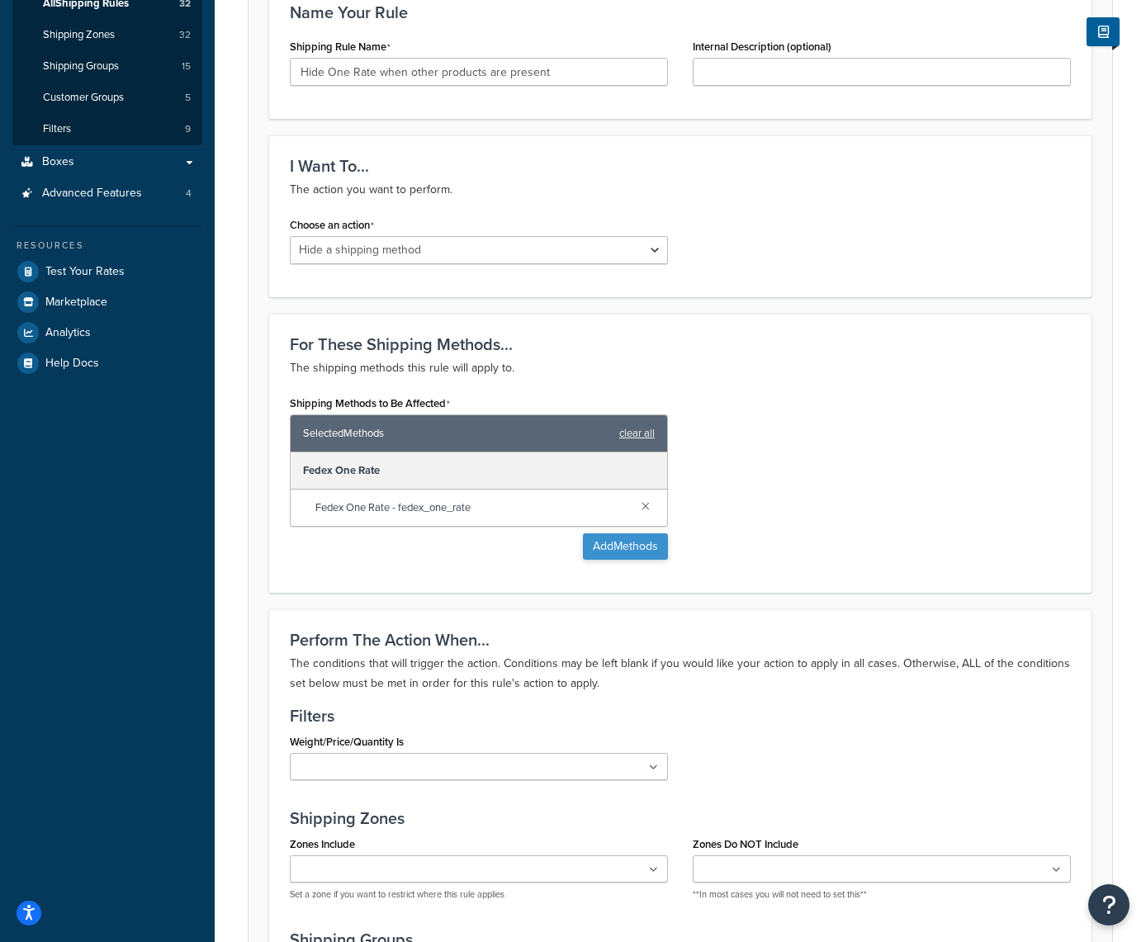
click at [609, 551] on button "Add Methods" at bounding box center [625, 547] width 85 height 26
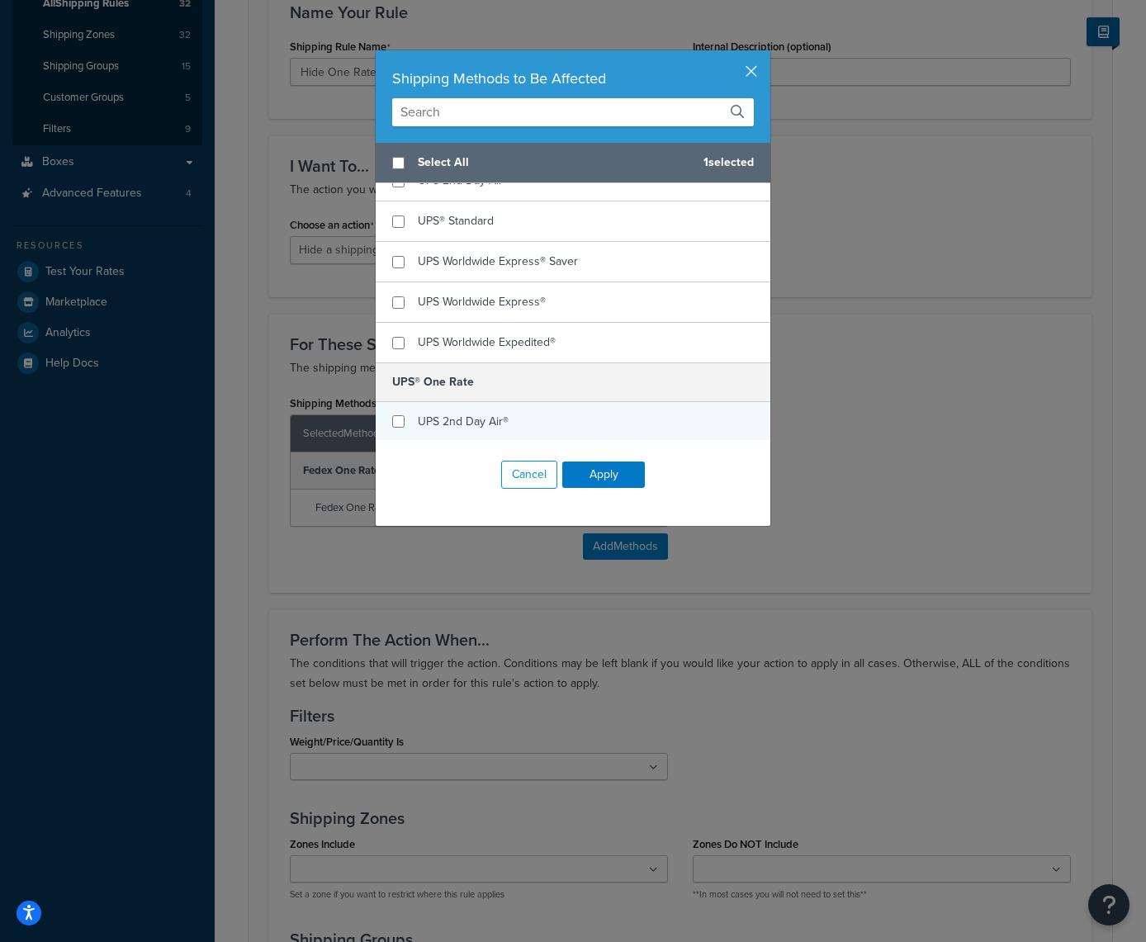
scroll to position [1061, 0]
click at [399, 420] on input "checkbox" at bounding box center [398, 422] width 12 height 12
checkbox input "true"
click at [595, 466] on button "Apply" at bounding box center [603, 475] width 83 height 26
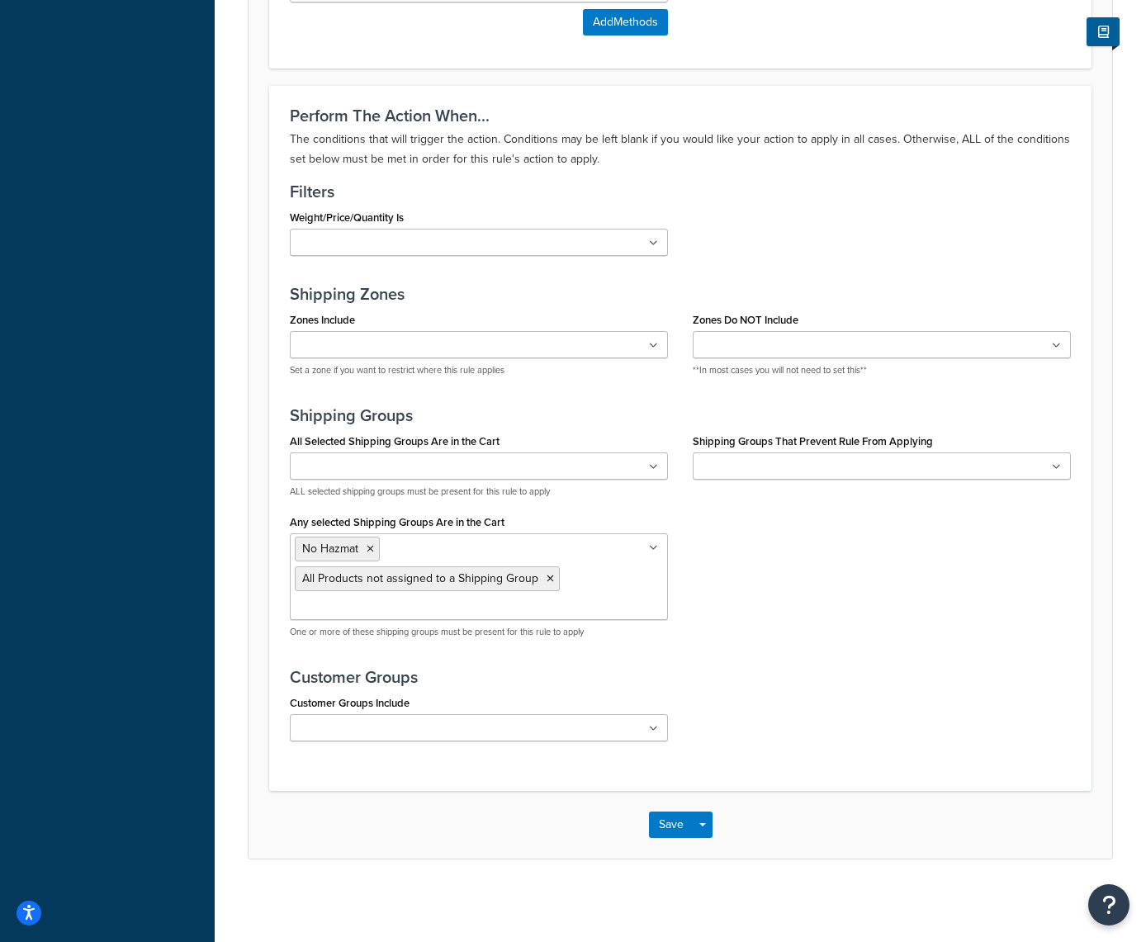
scroll to position [933, 0]
click at [670, 821] on button "Save" at bounding box center [671, 825] width 45 height 26
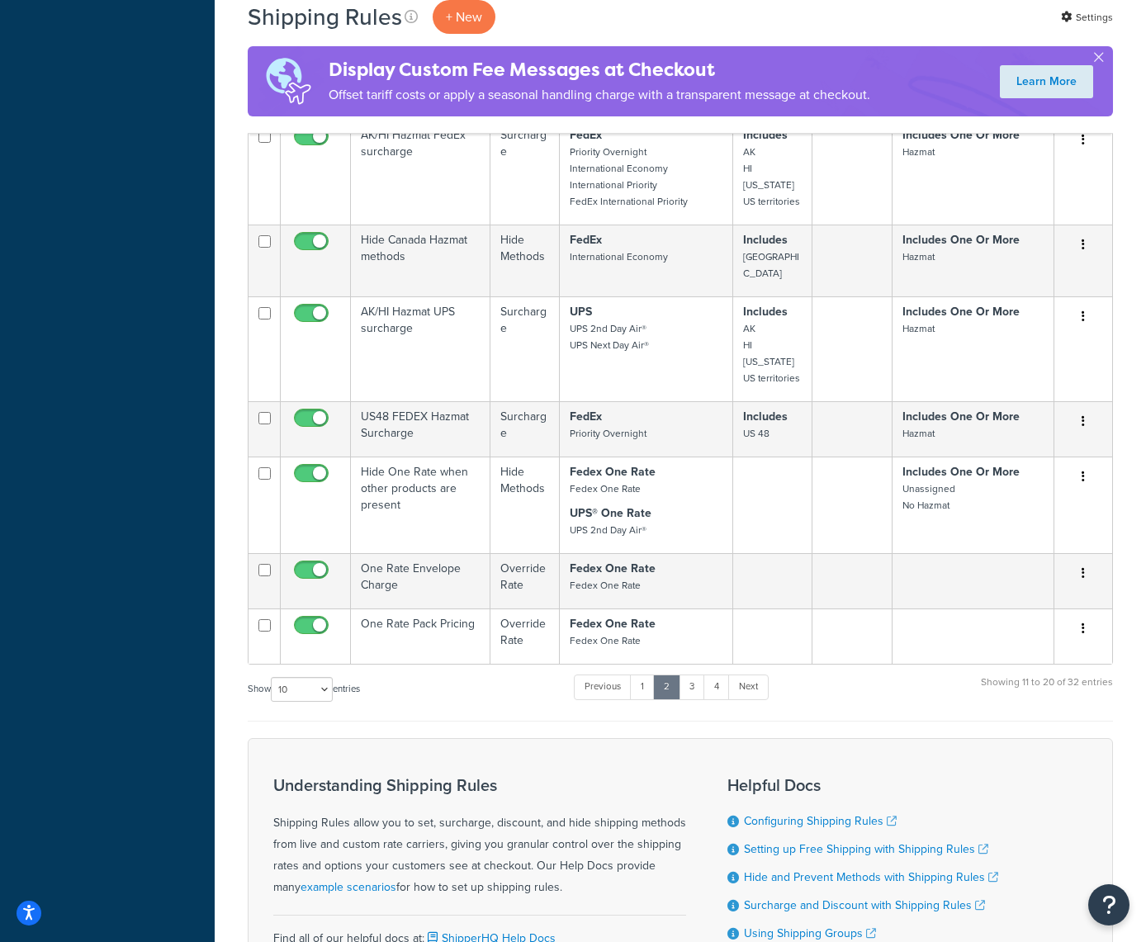
scroll to position [804, 0]
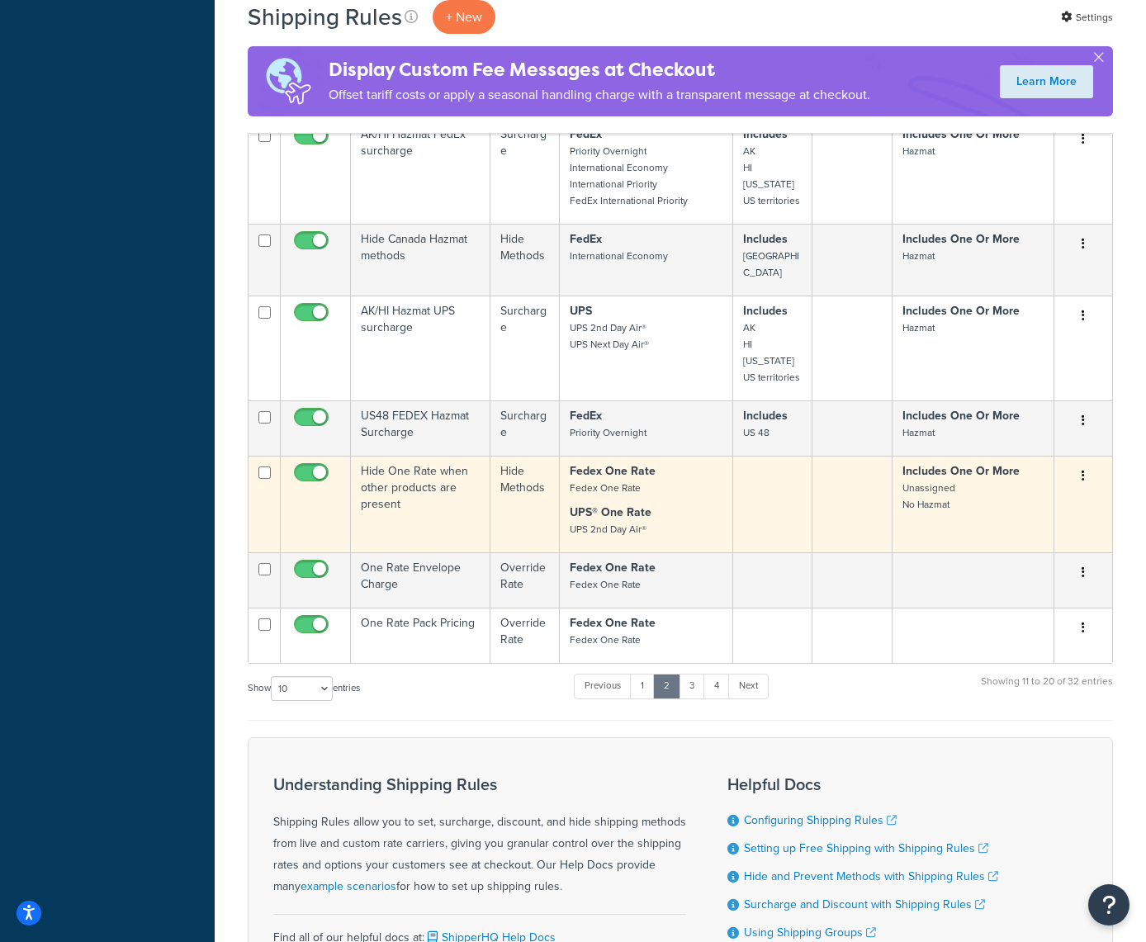
click at [1085, 463] on button "button" at bounding box center [1083, 476] width 23 height 26
click at [1000, 491] on link "Edit" at bounding box center [1029, 508] width 130 height 34
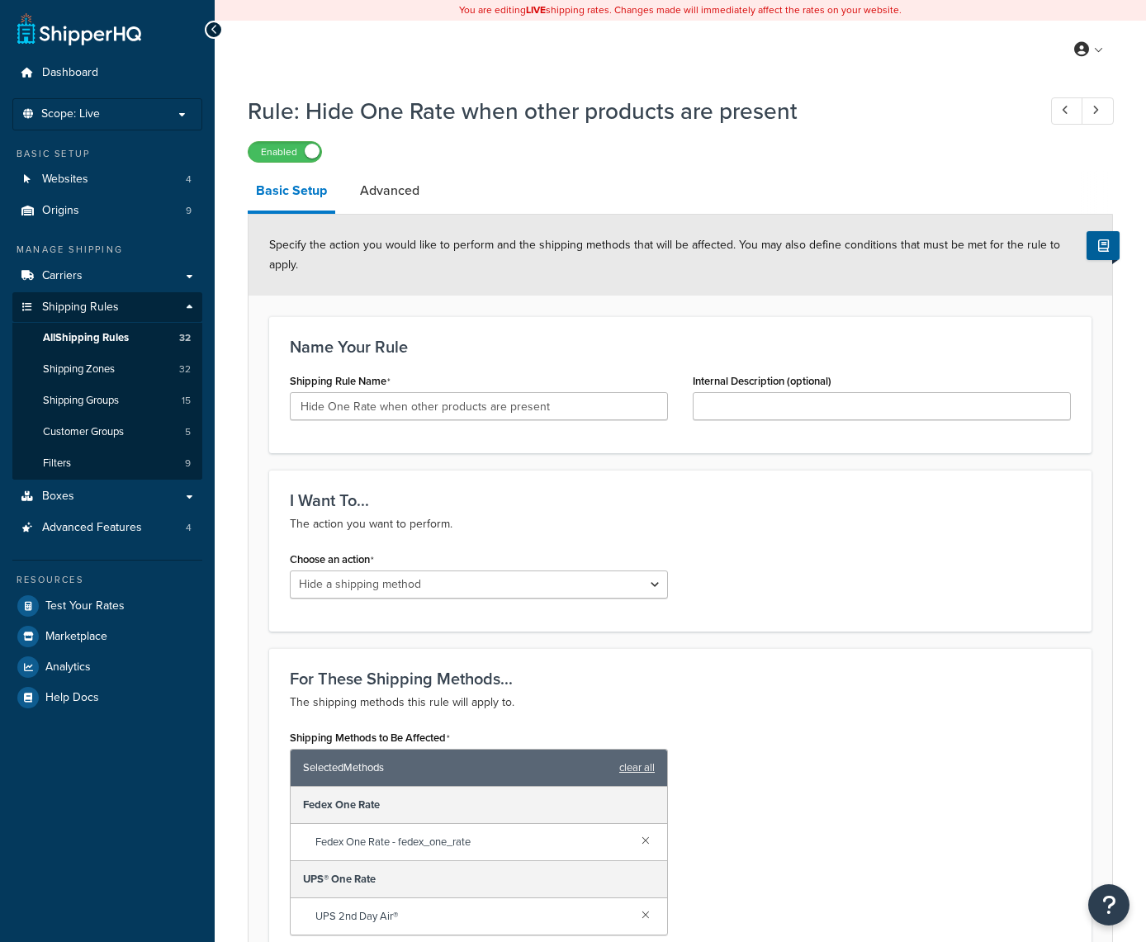
select select "HIDE"
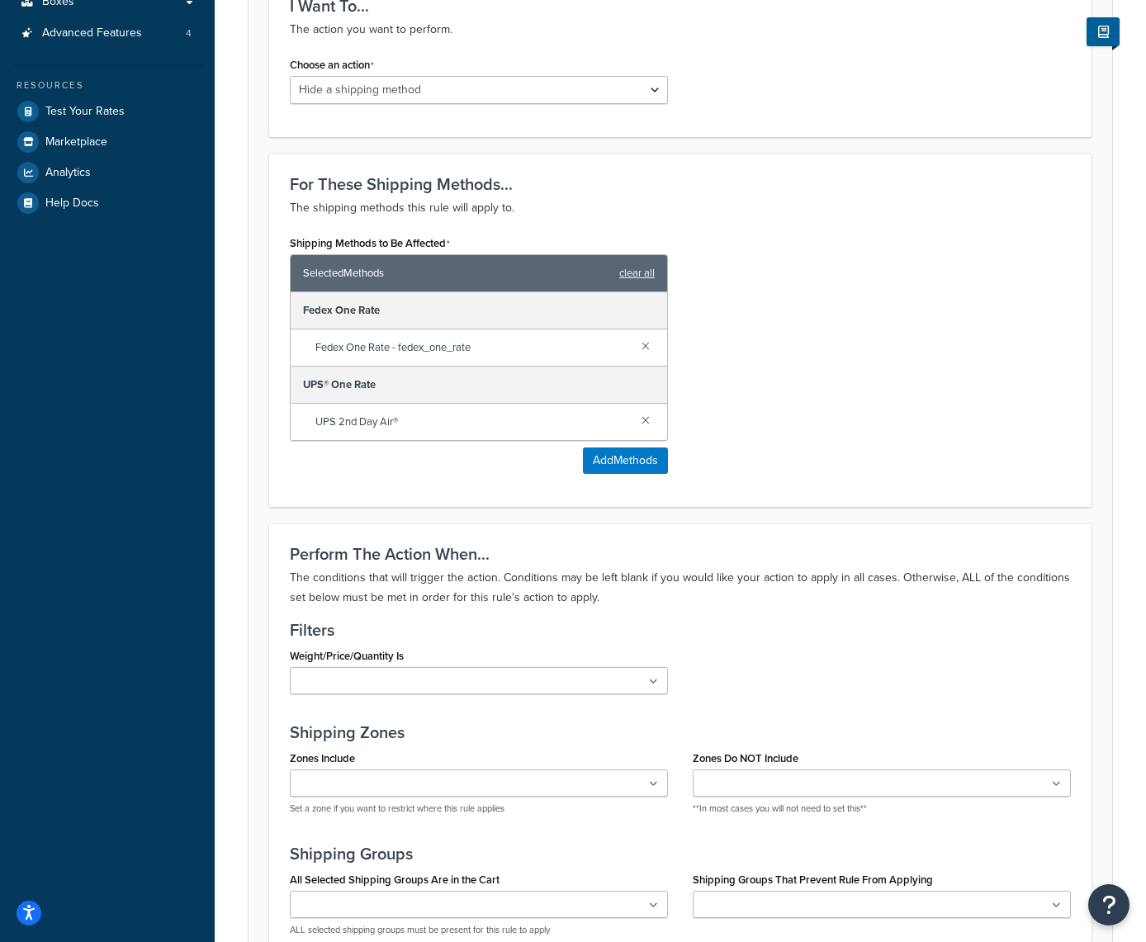
scroll to position [316, 0]
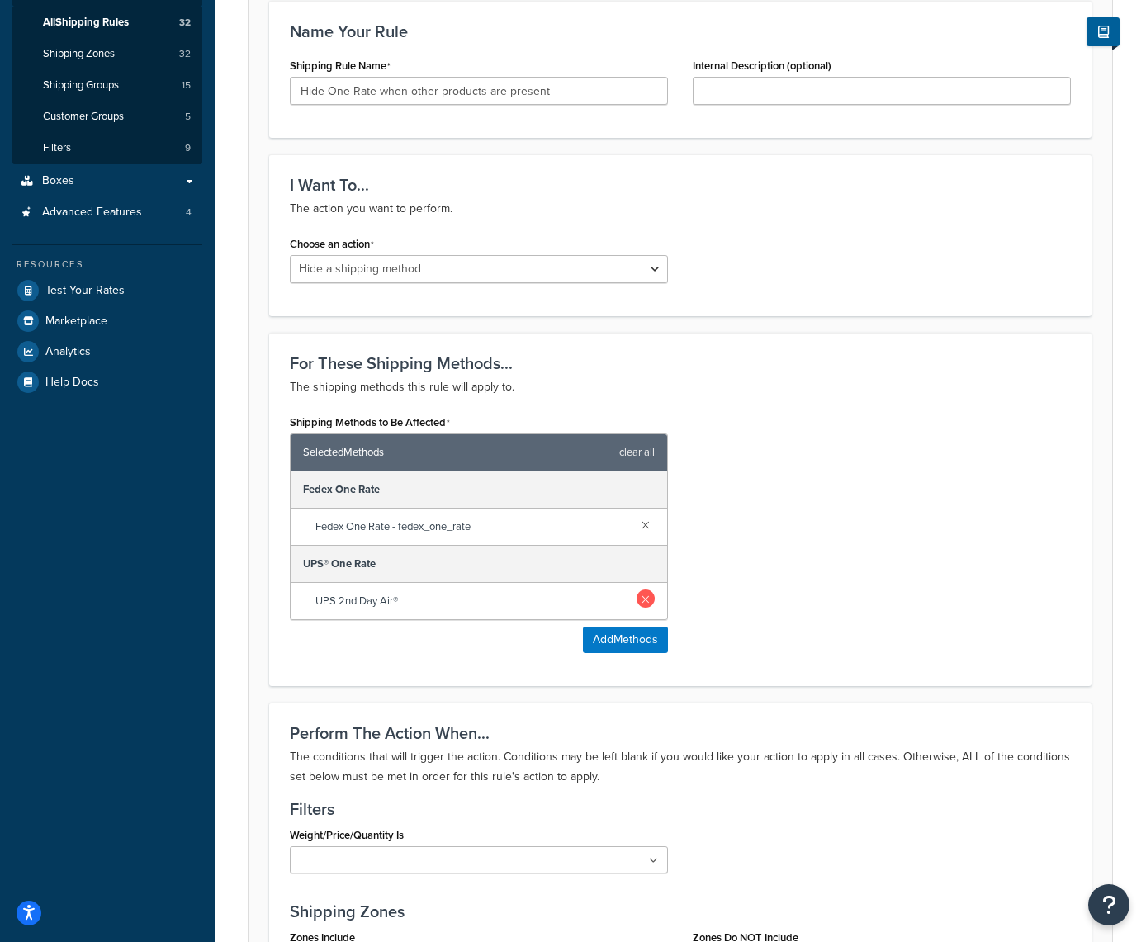
click at [646, 601] on link at bounding box center [646, 599] width 18 height 18
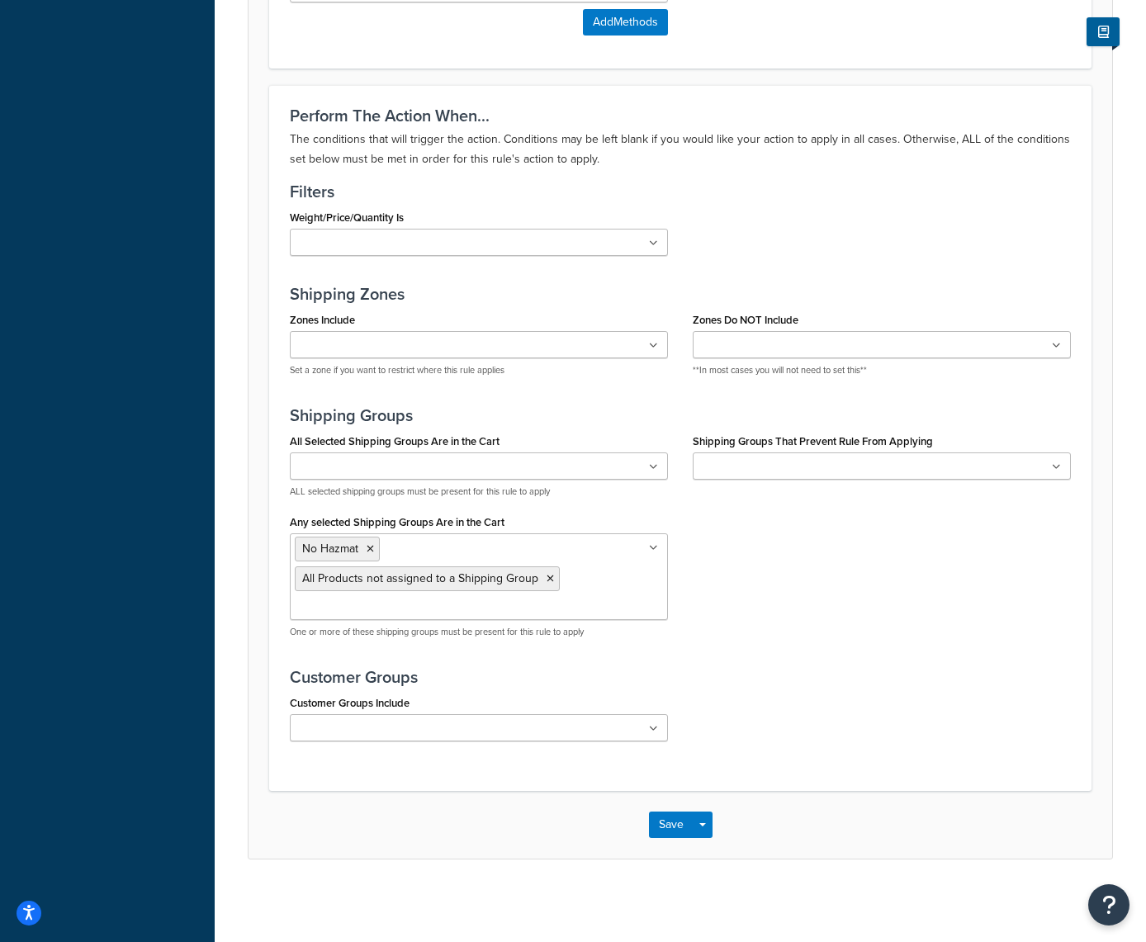
scroll to position [859, 0]
click at [671, 824] on button "Save" at bounding box center [671, 825] width 45 height 26
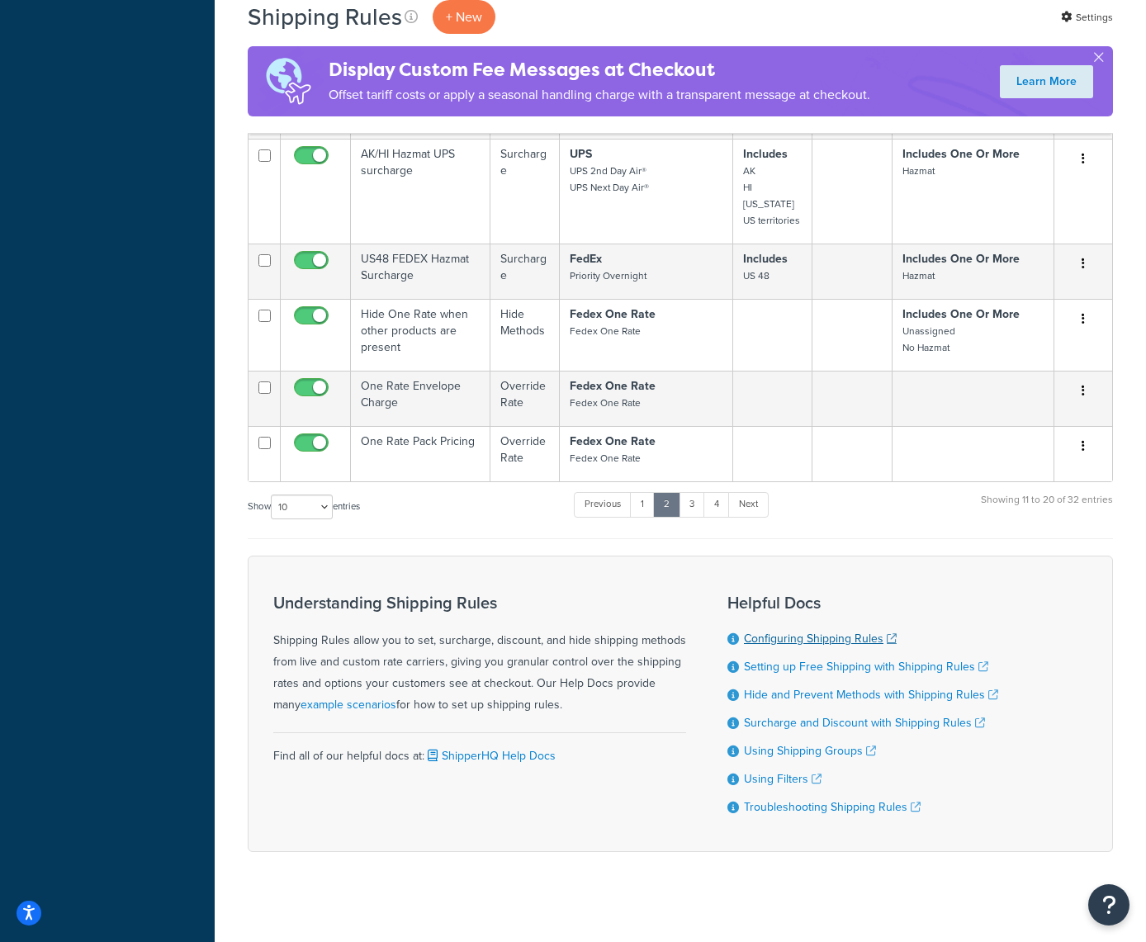
scroll to position [959, 0]
click at [691, 494] on link "3" at bounding box center [692, 506] width 26 height 25
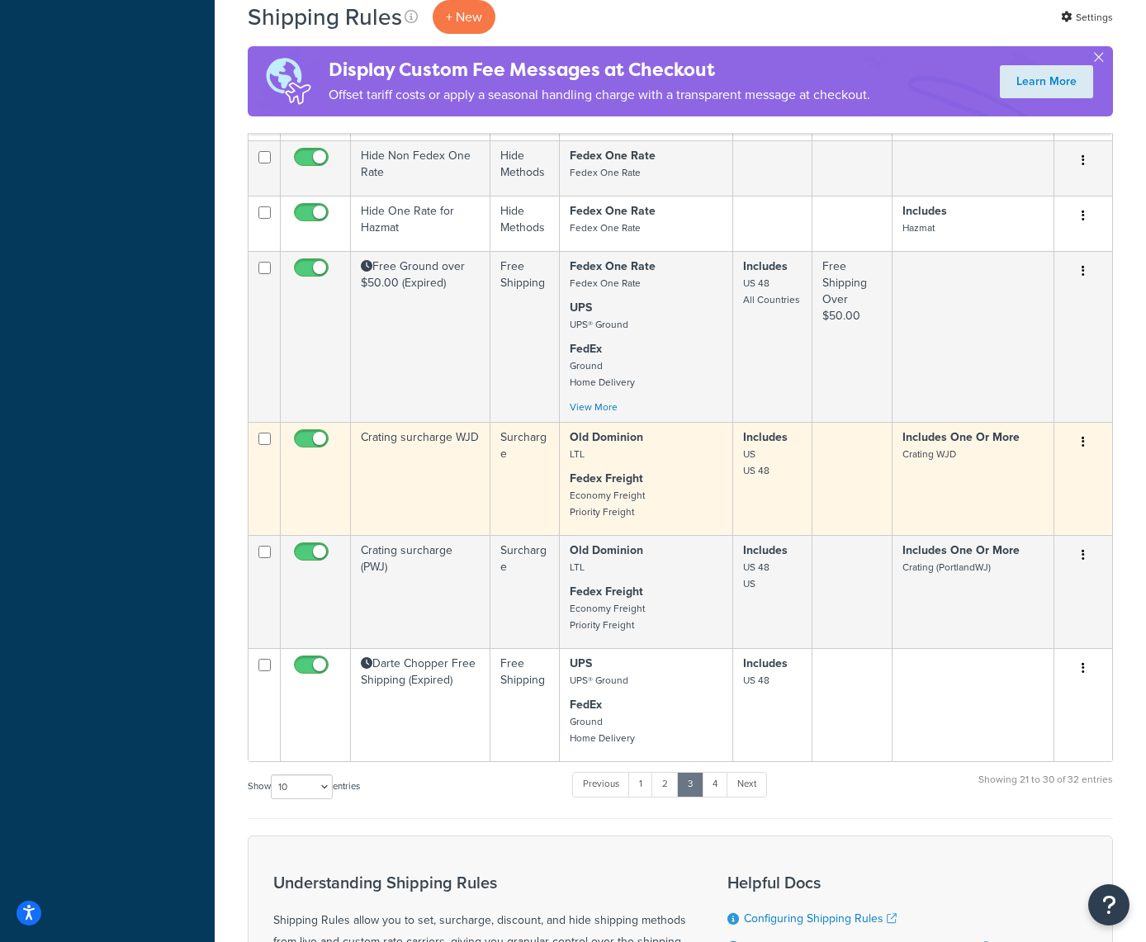
scroll to position [749, 0]
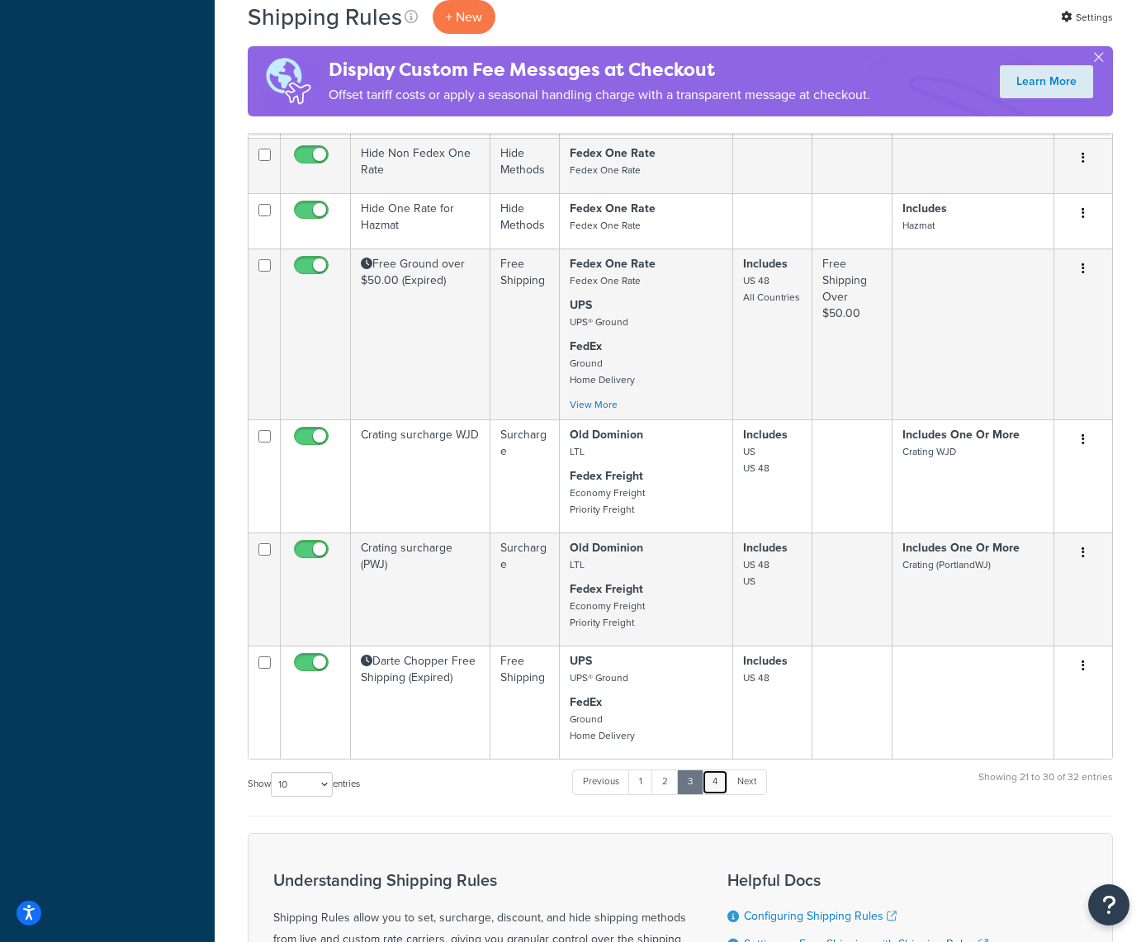
click at [724, 770] on link "4" at bounding box center [715, 782] width 26 height 25
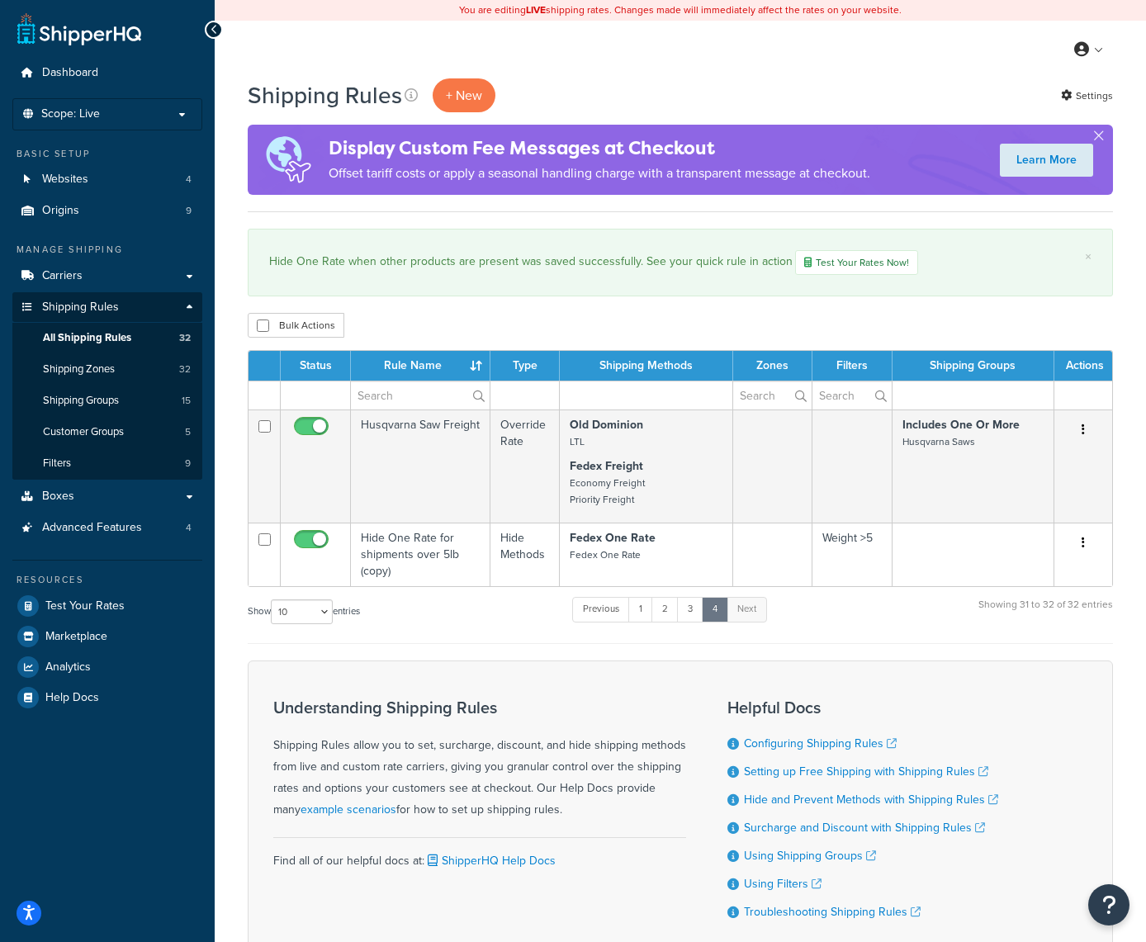
scroll to position [0, 0]
click at [63, 74] on span "Dashboard" at bounding box center [70, 73] width 56 height 14
